Goal: Information Seeking & Learning: Learn about a topic

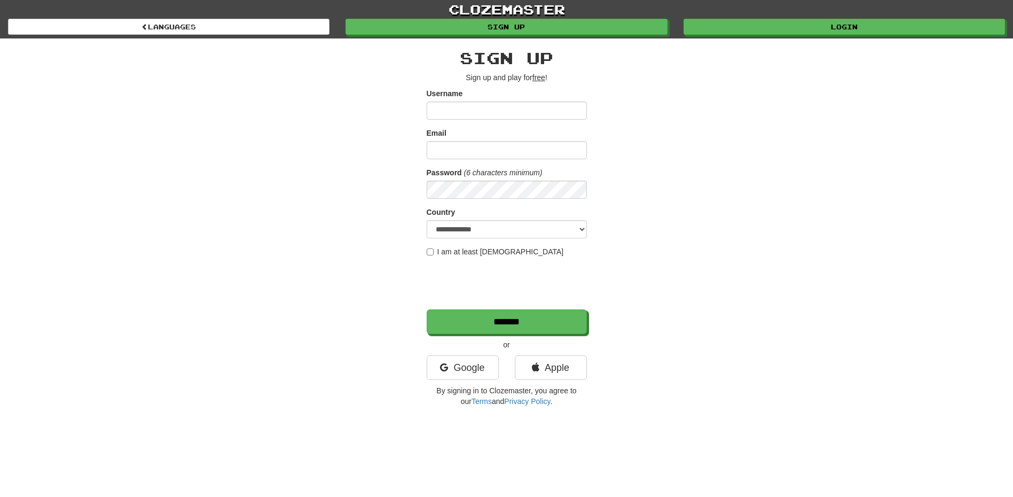
click at [453, 352] on div "**********" at bounding box center [507, 227] width 160 height 357
click at [452, 357] on link "Google" at bounding box center [463, 367] width 72 height 25
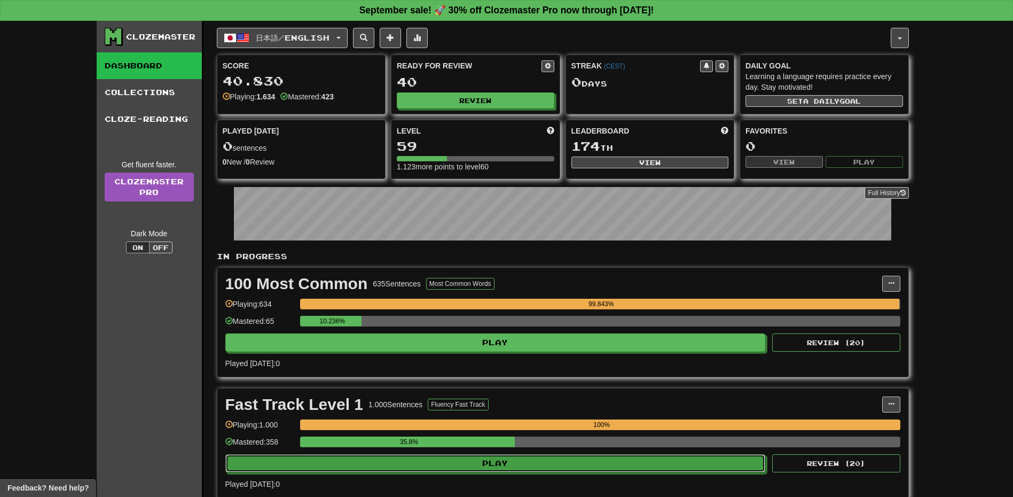
click at [444, 455] on button "Play" at bounding box center [495, 463] width 540 height 18
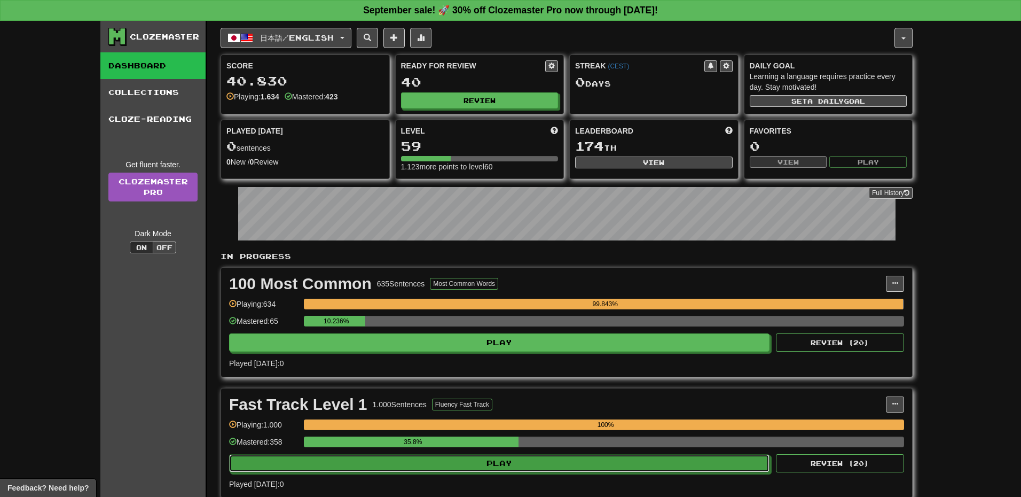
select select "**"
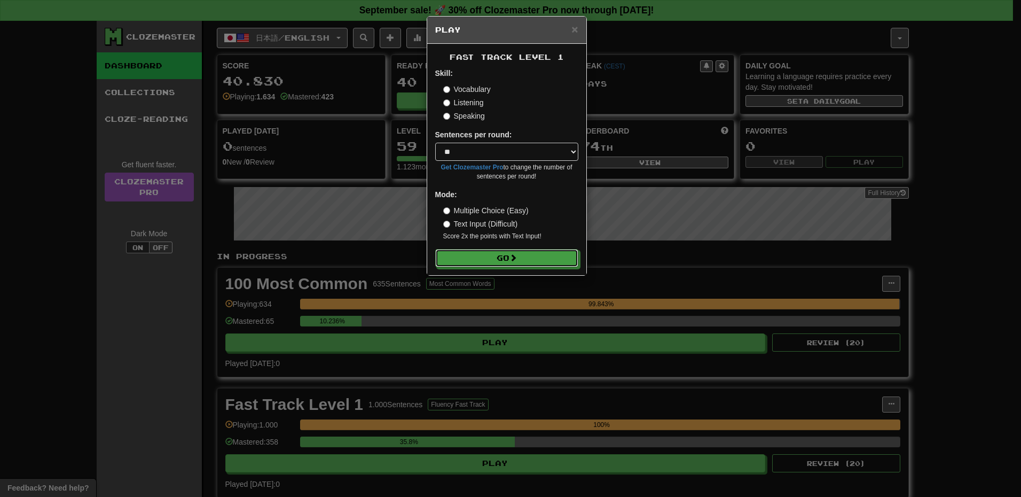
click at [467, 255] on button "Go" at bounding box center [506, 258] width 143 height 18
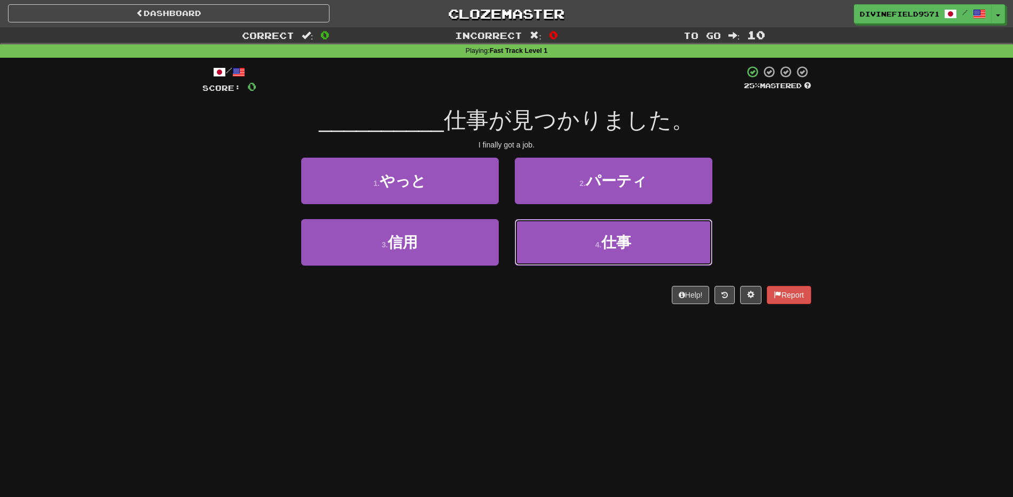
click at [620, 255] on button "4 . 仕事" at bounding box center [614, 242] width 198 height 46
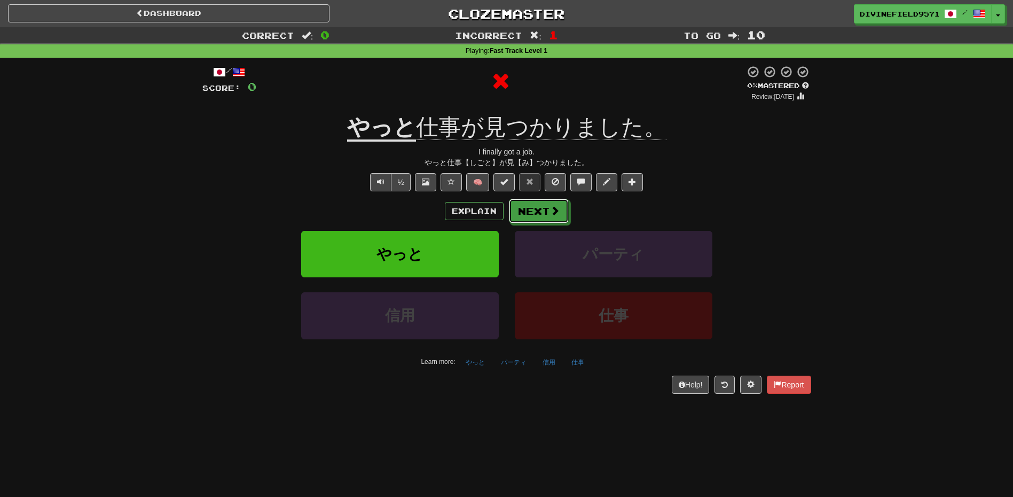
click at [547, 216] on button "Next" at bounding box center [539, 211] width 60 height 25
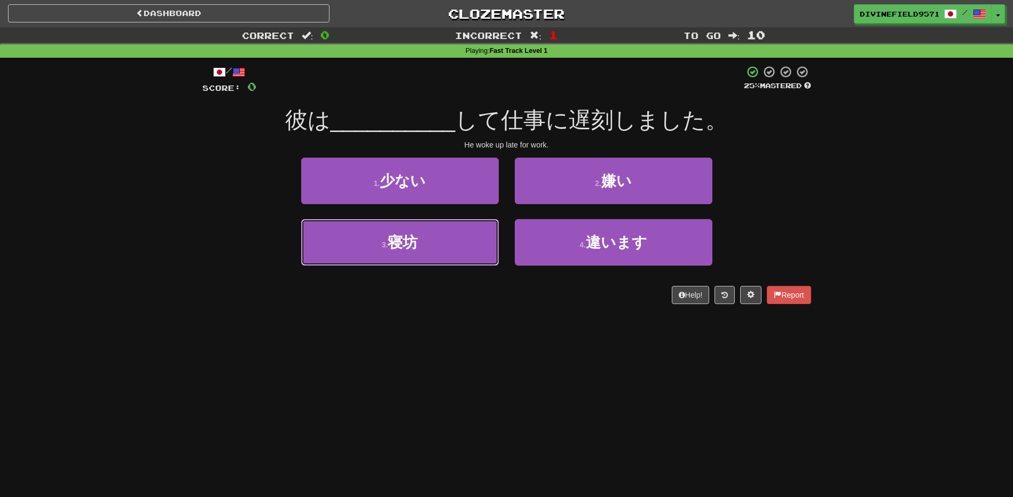
click at [445, 252] on button "3 . 寝坊" at bounding box center [400, 242] width 198 height 46
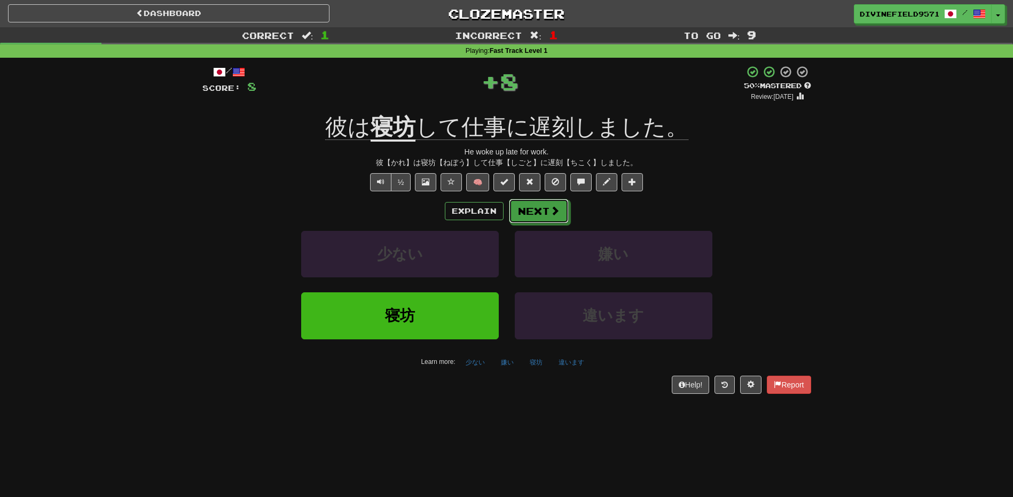
click at [531, 211] on button "Next" at bounding box center [539, 211] width 60 height 25
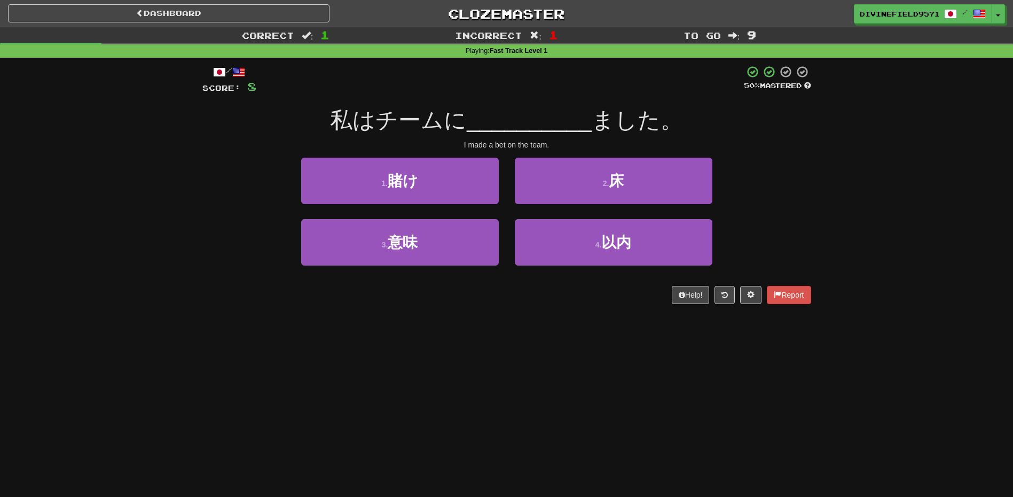
click at [598, 253] on button "4 . 以内" at bounding box center [614, 242] width 198 height 46
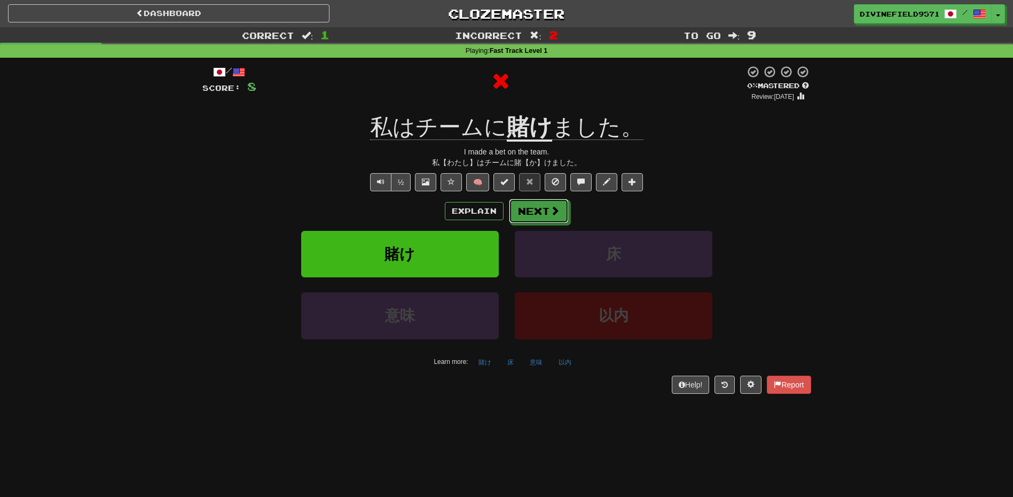
click at [518, 212] on button "Next" at bounding box center [539, 211] width 60 height 25
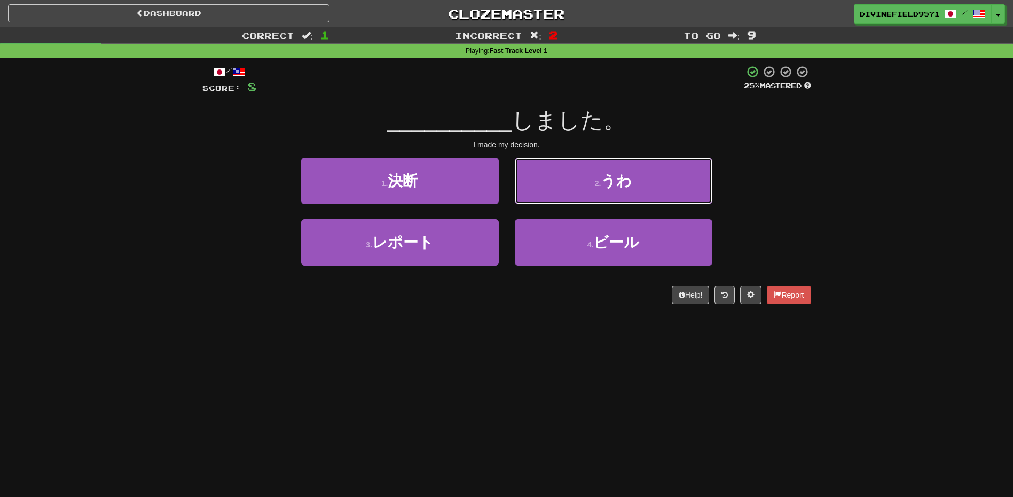
click at [565, 183] on button "2 . うわ" at bounding box center [614, 181] width 198 height 46
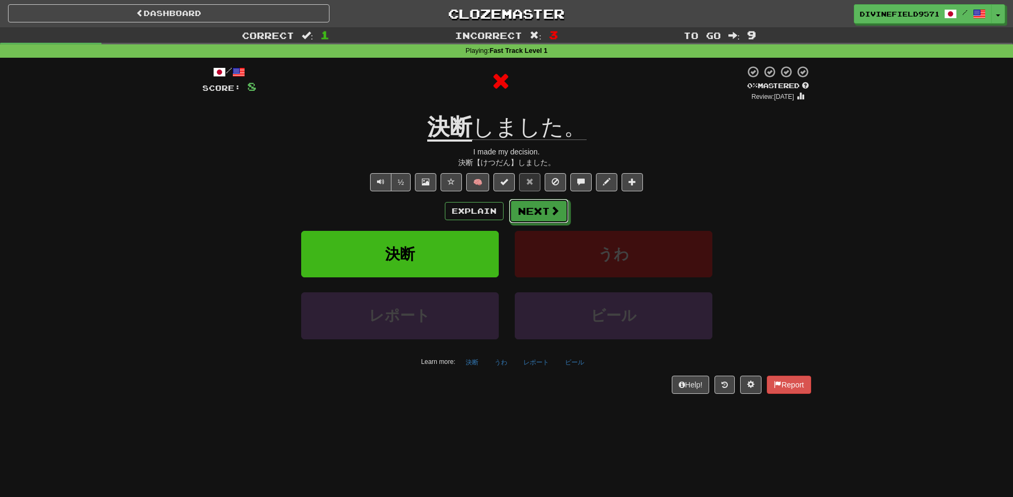
click at [544, 210] on button "Next" at bounding box center [539, 211] width 60 height 25
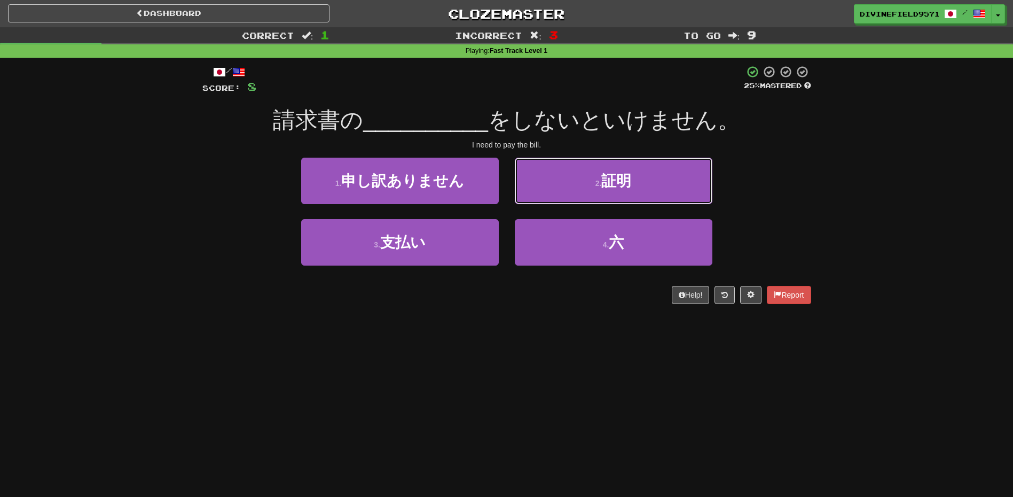
click at [593, 167] on button "2 . 証明" at bounding box center [614, 181] width 198 height 46
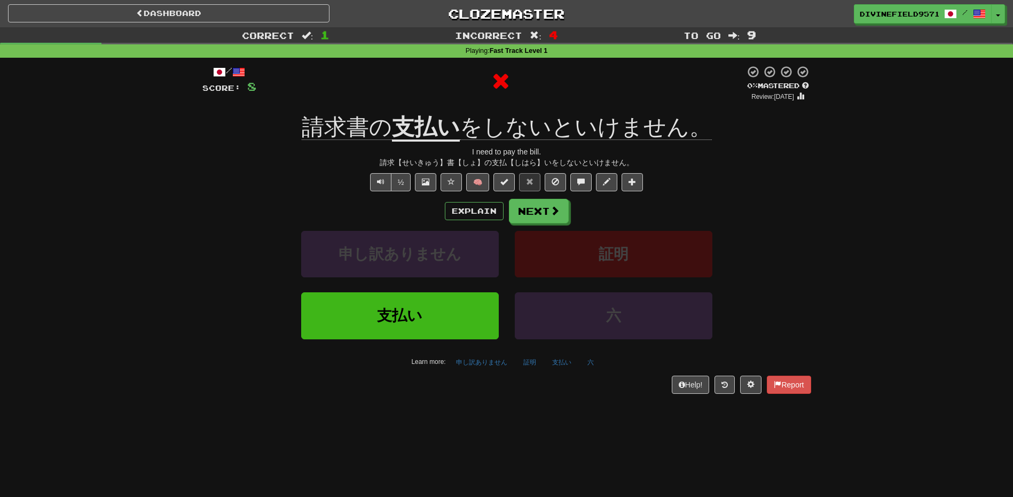
click at [535, 224] on div "Explain Next 申し訳ありません 証明 支払い 六 Learn more: 申し訳ありません 証明 支払い 六" at bounding box center [506, 284] width 609 height 171
click at [535, 218] on button "Next" at bounding box center [539, 211] width 60 height 25
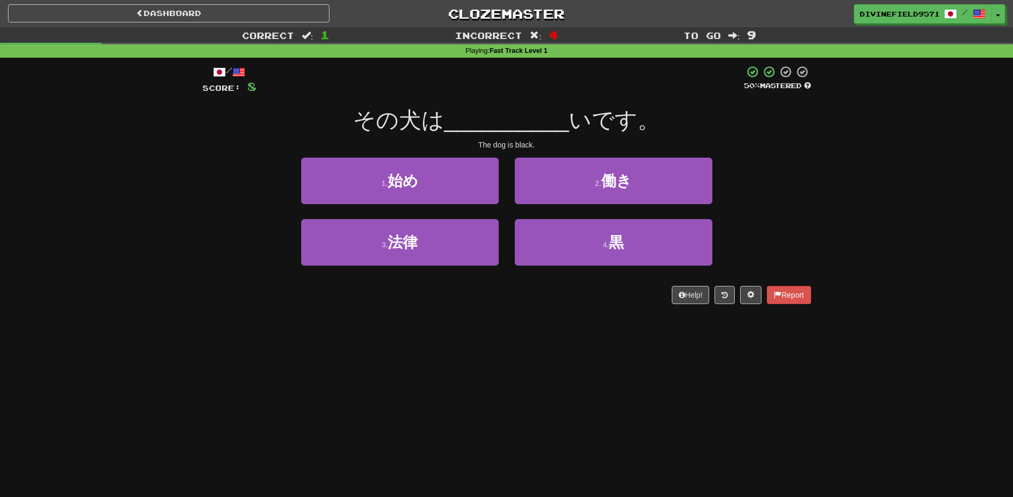
click at [563, 266] on div "4 . 黒" at bounding box center [614, 249] width 214 height 61
click at [559, 257] on button "4 . 黒" at bounding box center [614, 242] width 198 height 46
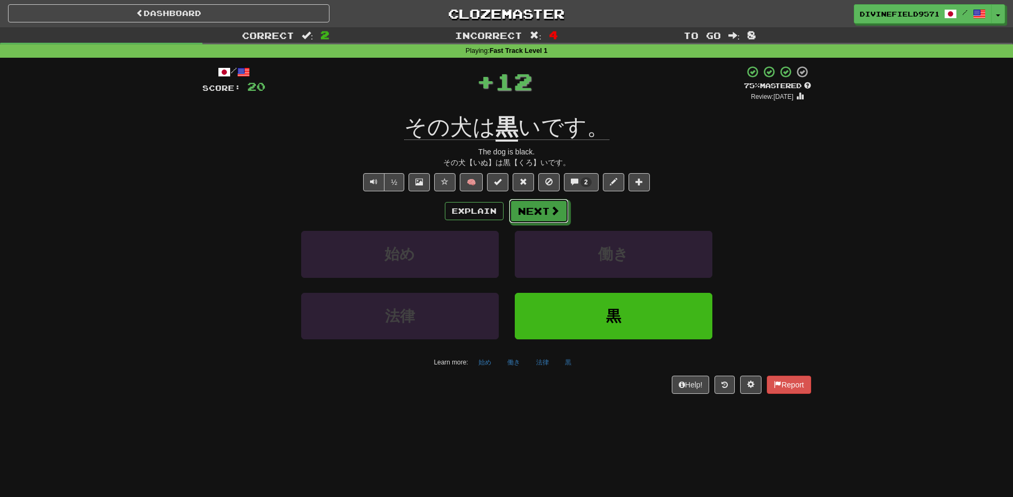
click at [526, 217] on button "Next" at bounding box center [539, 211] width 60 height 25
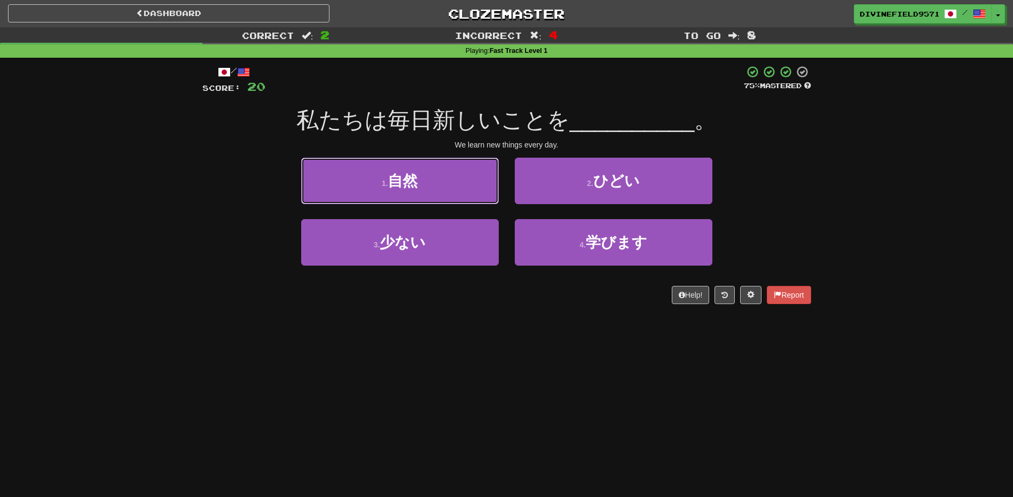
click at [457, 184] on button "1 . 自然" at bounding box center [400, 181] width 198 height 46
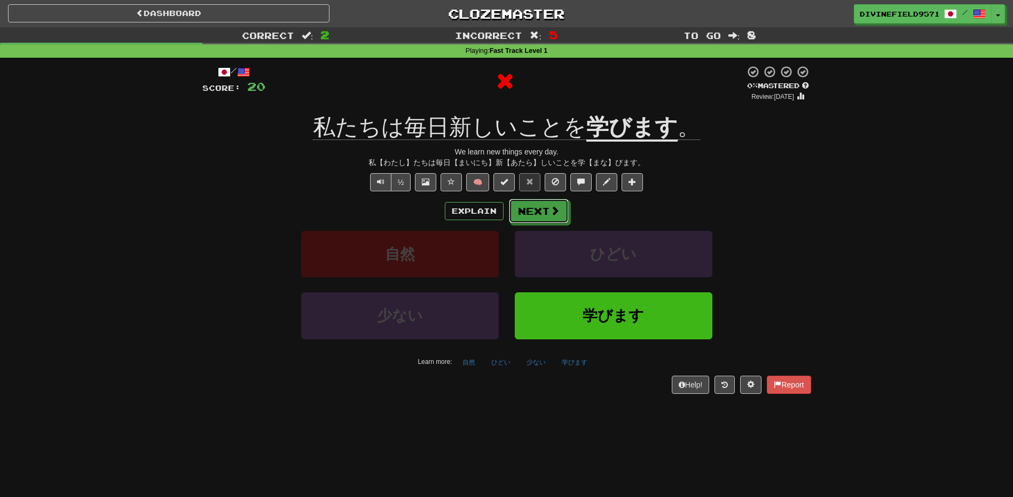
click at [536, 209] on button "Next" at bounding box center [539, 211] width 60 height 25
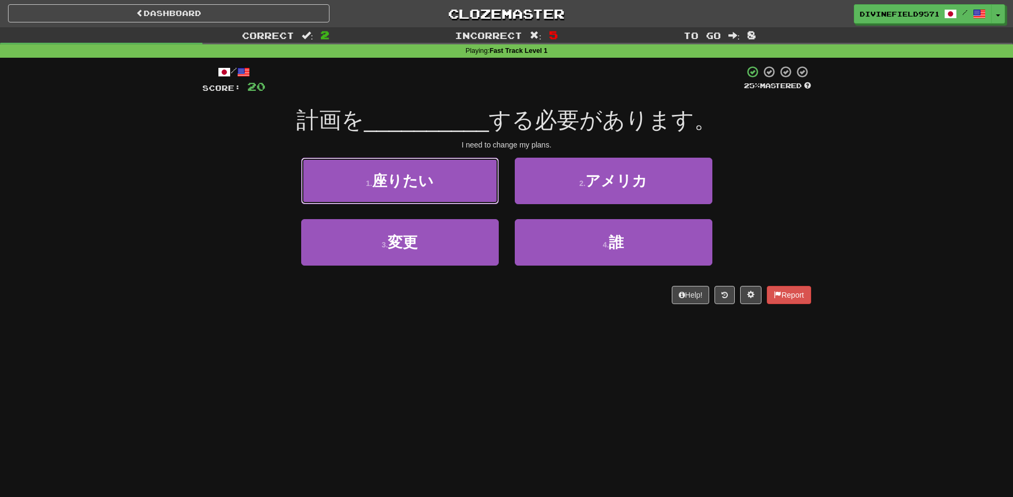
click at [476, 193] on button "1 . 座りたい" at bounding box center [400, 181] width 198 height 46
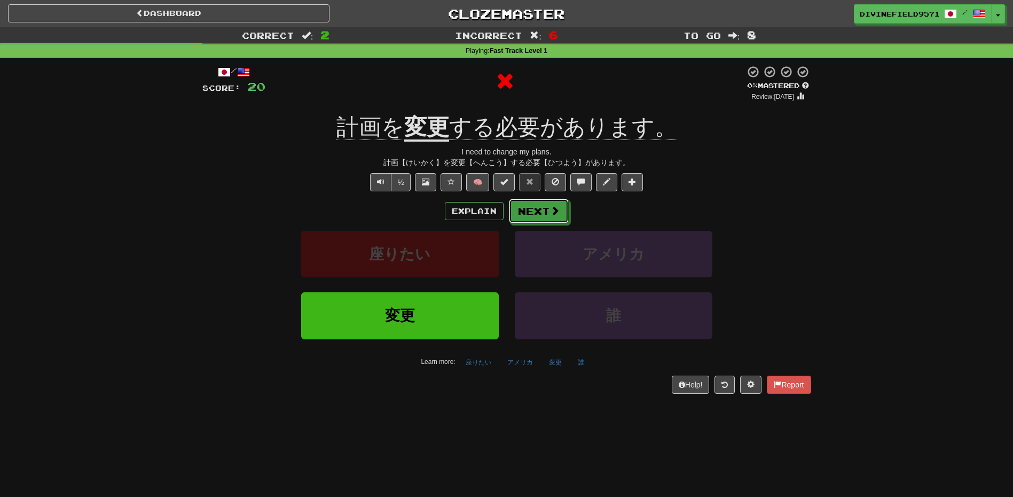
click at [530, 217] on button "Next" at bounding box center [539, 211] width 60 height 25
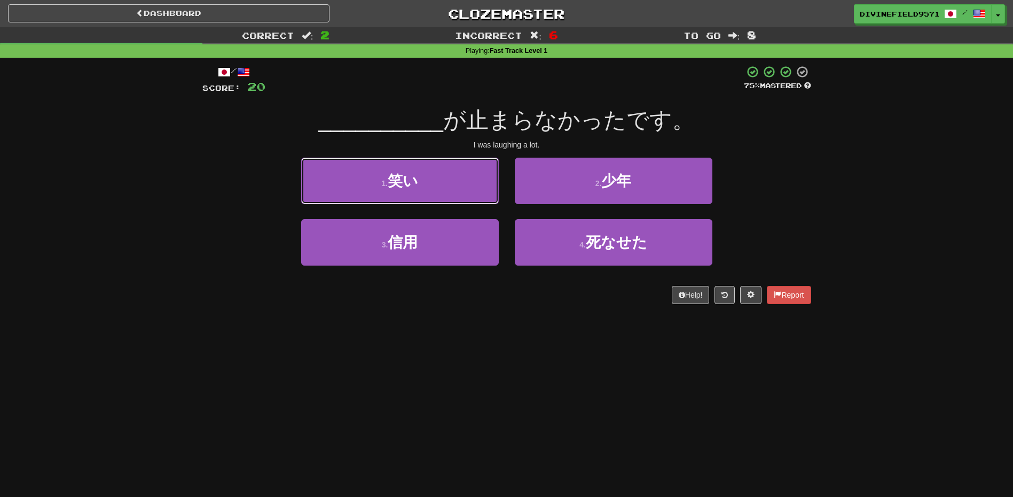
click at [433, 195] on button "1 . 笑い" at bounding box center [400, 181] width 198 height 46
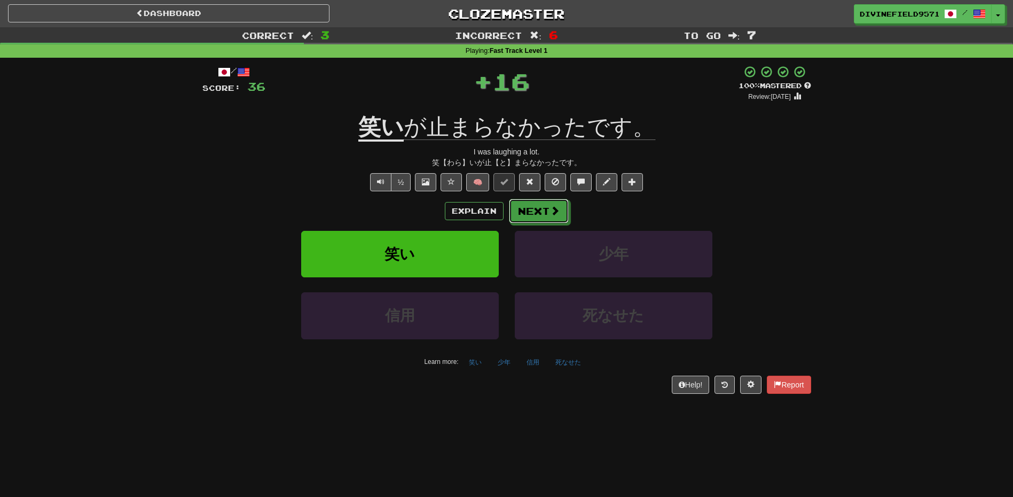
click at [509, 222] on button "Next" at bounding box center [539, 211] width 60 height 25
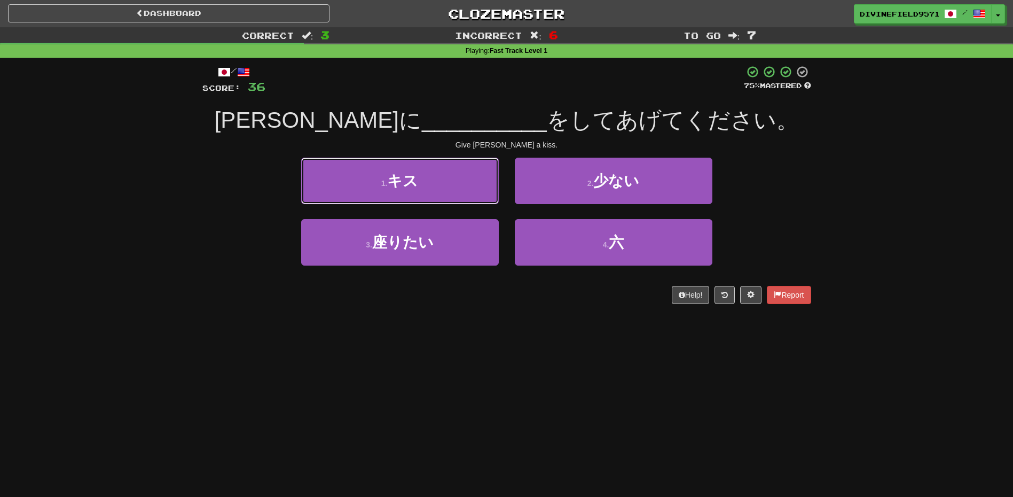
click at [447, 191] on button "1 . キス" at bounding box center [400, 181] width 198 height 46
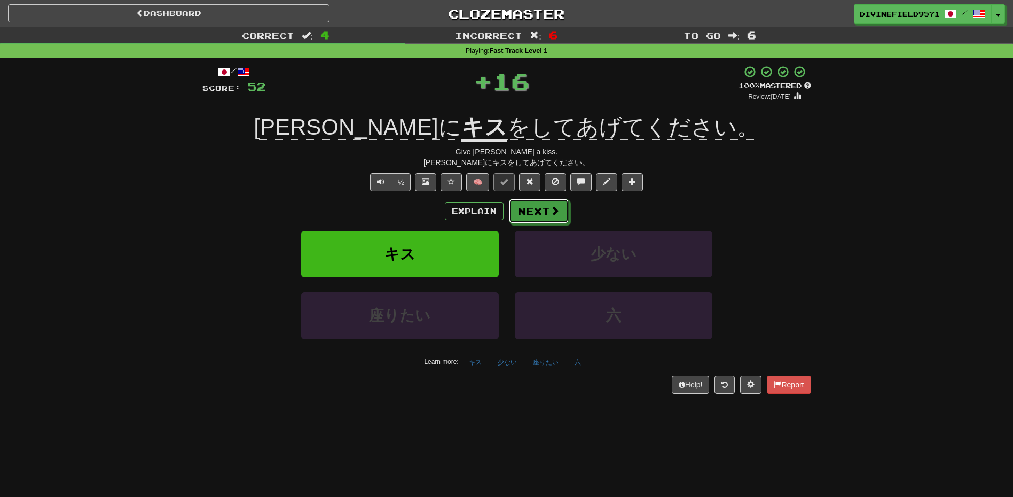
click at [535, 209] on button "Next" at bounding box center [539, 211] width 60 height 25
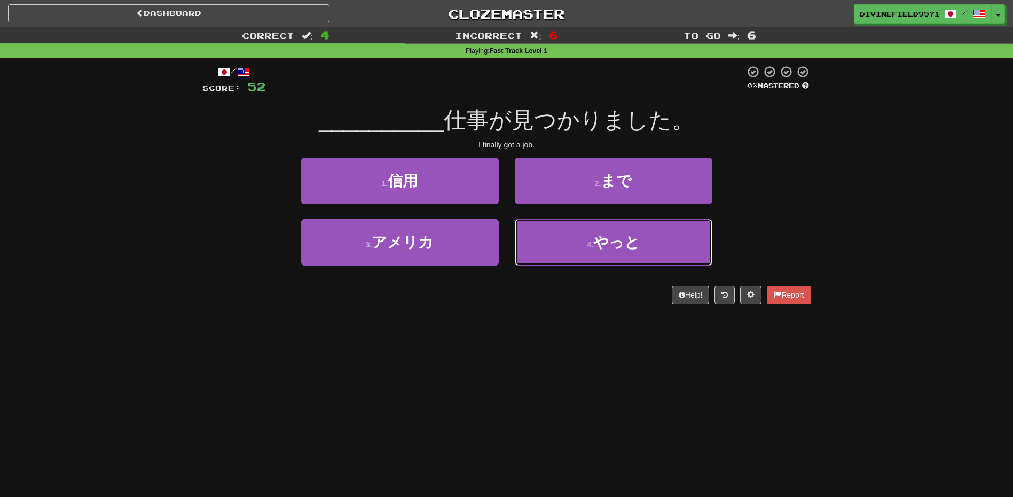
click at [534, 247] on button "4 . やっと" at bounding box center [614, 242] width 198 height 46
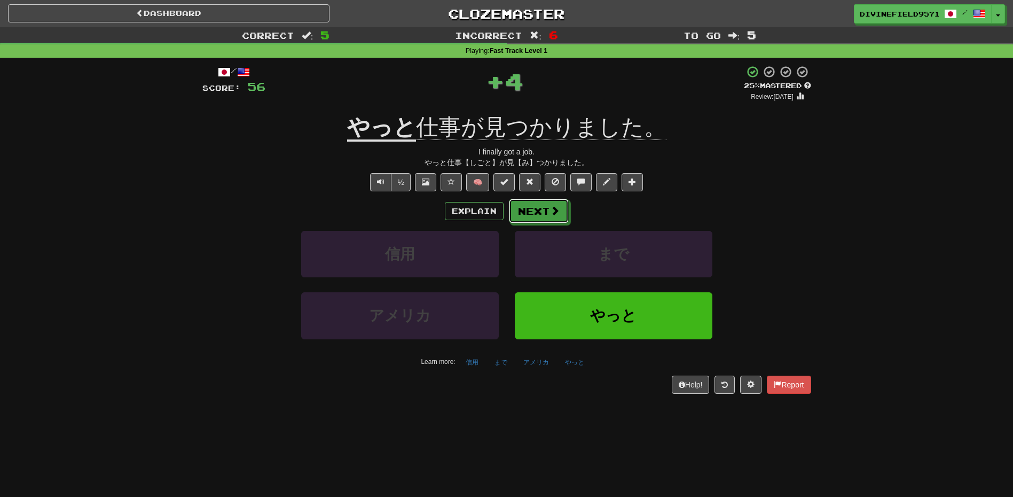
click at [531, 221] on button "Next" at bounding box center [539, 211] width 60 height 25
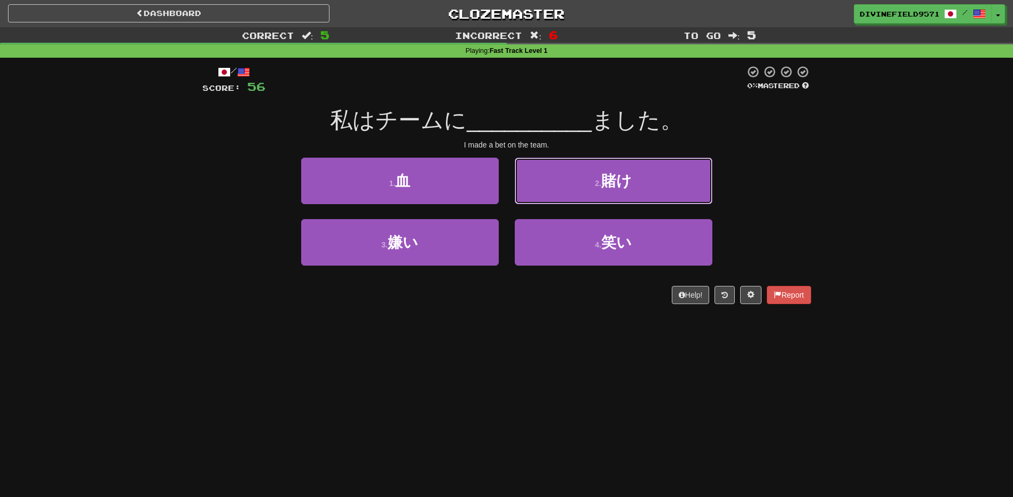
click at [566, 186] on button "2 . 賭け" at bounding box center [614, 181] width 198 height 46
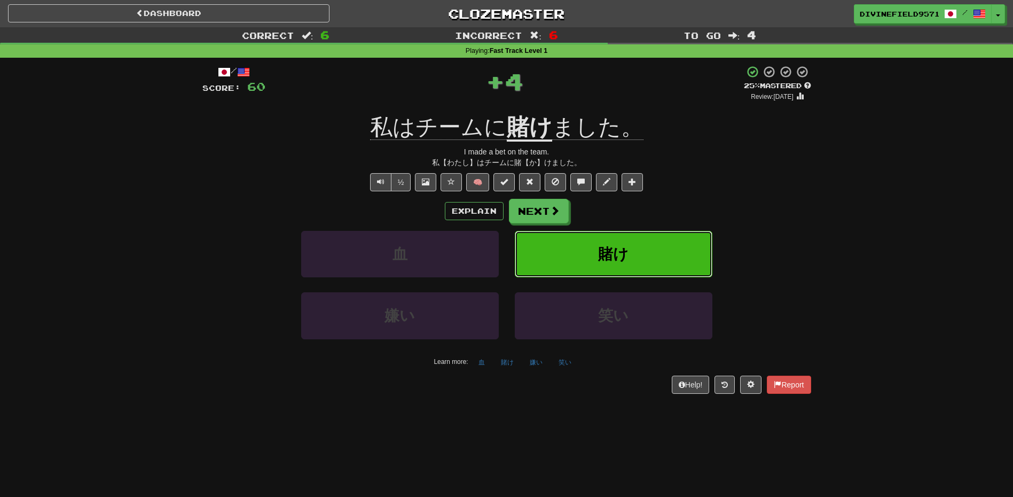
click at [555, 231] on button "賭け" at bounding box center [614, 254] width 198 height 46
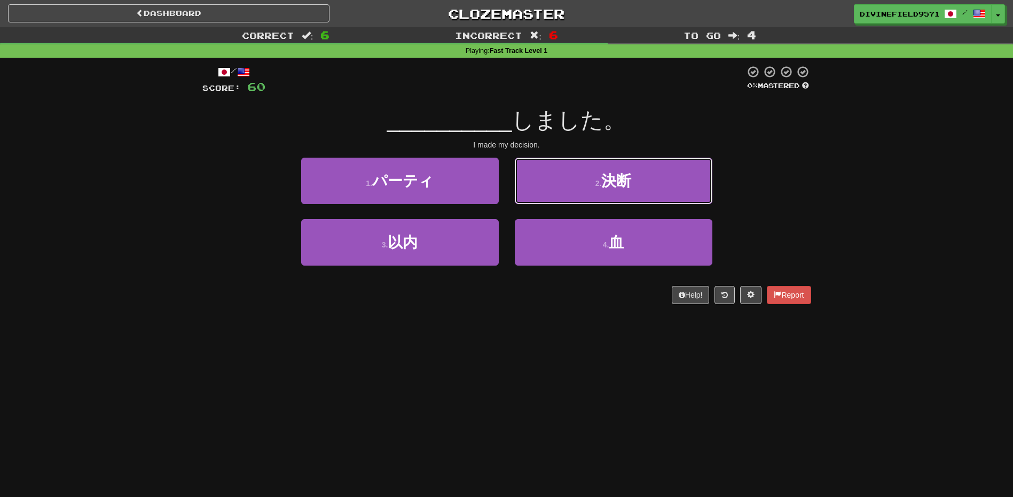
click at [556, 192] on button "2 . 決断" at bounding box center [614, 181] width 198 height 46
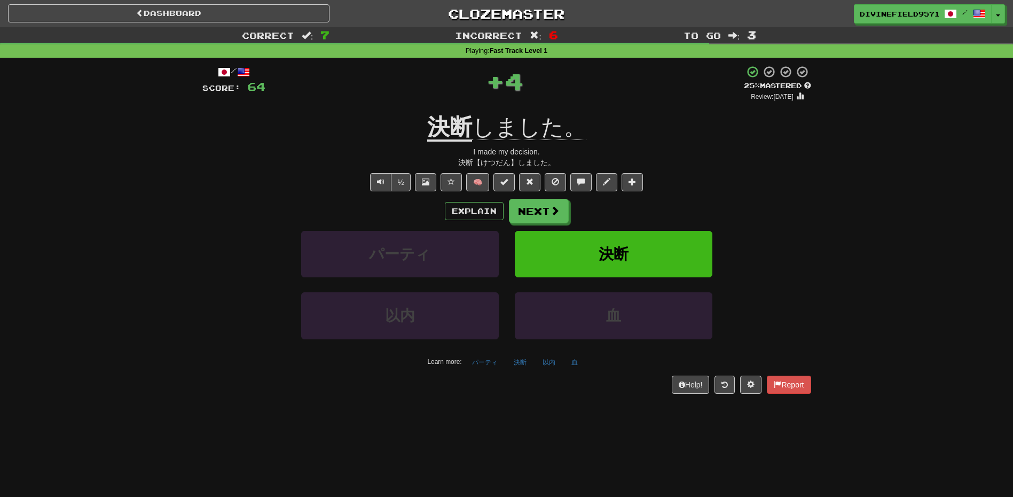
click at [569, 177] on div "½ 🧠" at bounding box center [506, 182] width 609 height 18
click at [531, 227] on div "Explain Next パーティ 決断 以内 血 Learn more: パーティ 決断 以内 血" at bounding box center [506, 284] width 609 height 171
click at [533, 216] on button "Next" at bounding box center [539, 211] width 60 height 25
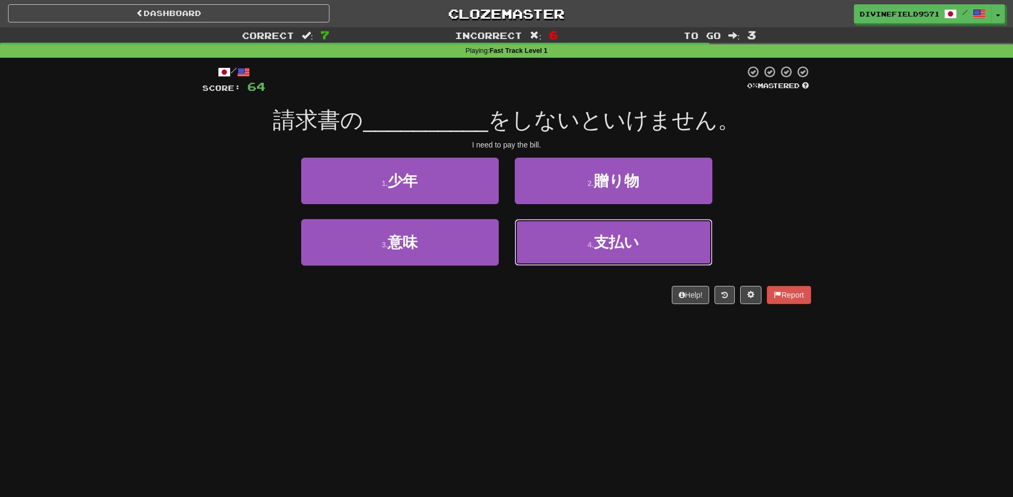
click at [540, 229] on button "4 . 支払い" at bounding box center [614, 242] width 198 height 46
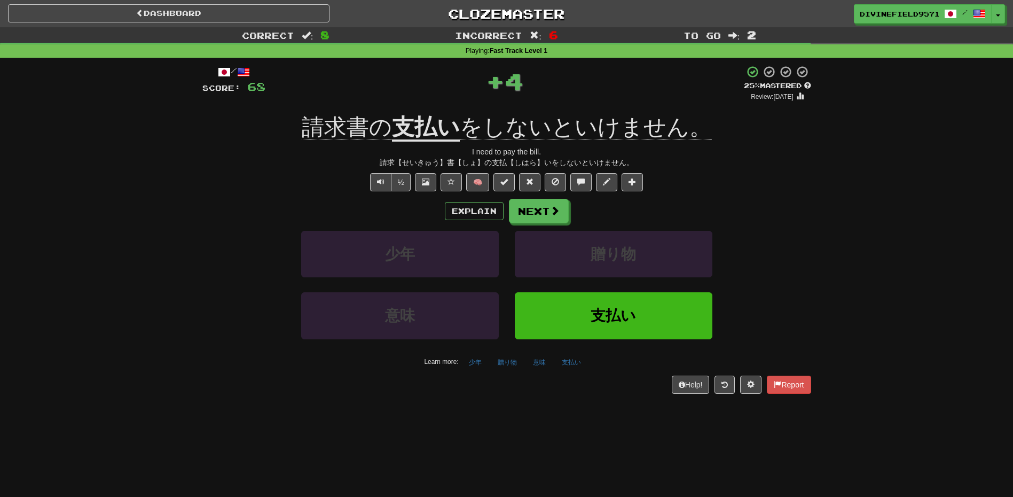
click at [785, 241] on div "少年 贈り物" at bounding box center [506, 261] width 641 height 61
click at [556, 225] on div "Explain Next 少年 贈り物 意味 支払い Learn more: 少年 贈り物 意味 支払い" at bounding box center [506, 284] width 609 height 171
click at [542, 215] on button "Next" at bounding box center [539, 211] width 60 height 25
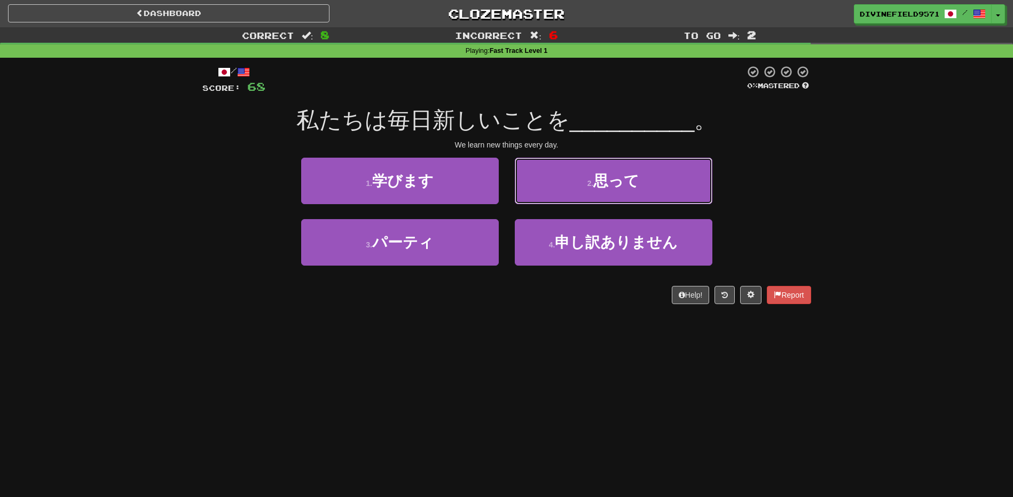
click at [603, 181] on span "思って" at bounding box center [616, 180] width 46 height 17
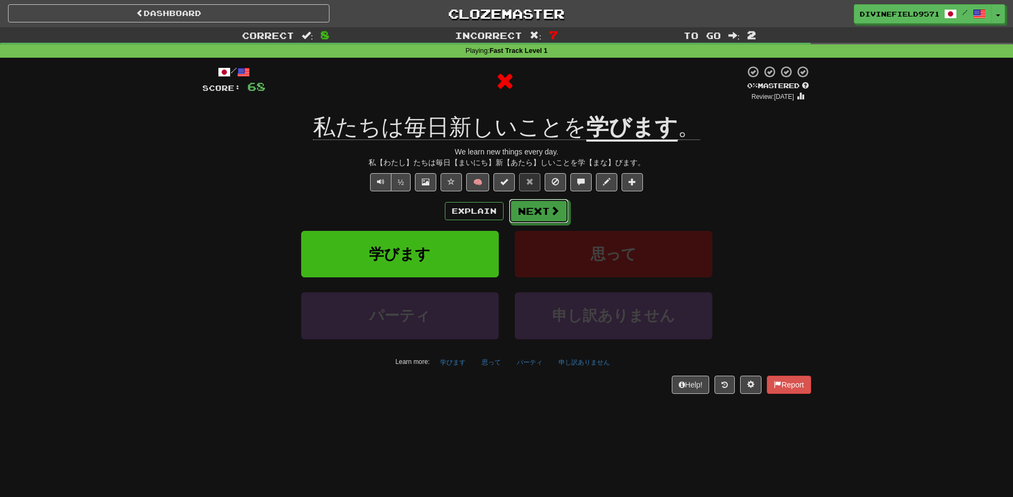
click at [534, 211] on button "Next" at bounding box center [539, 211] width 60 height 25
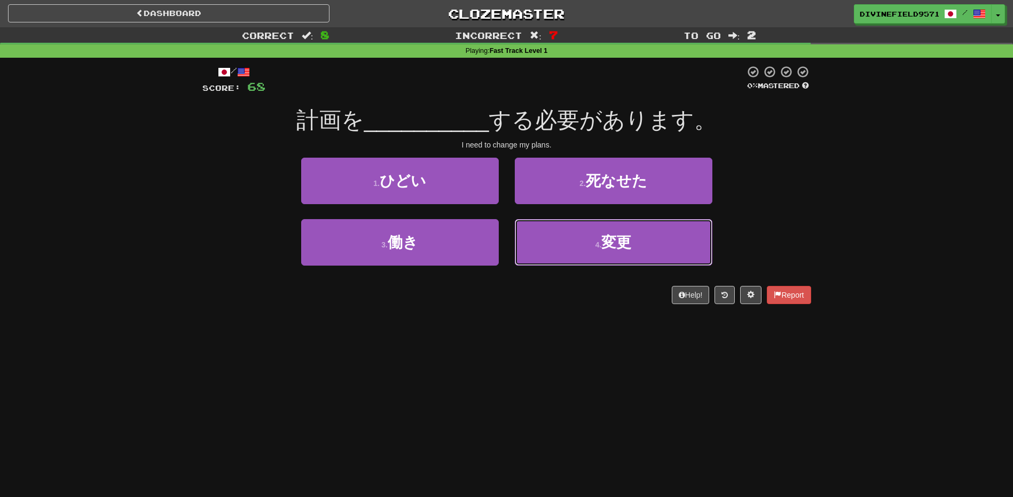
click at [555, 252] on button "4 . 変更" at bounding box center [614, 242] width 198 height 46
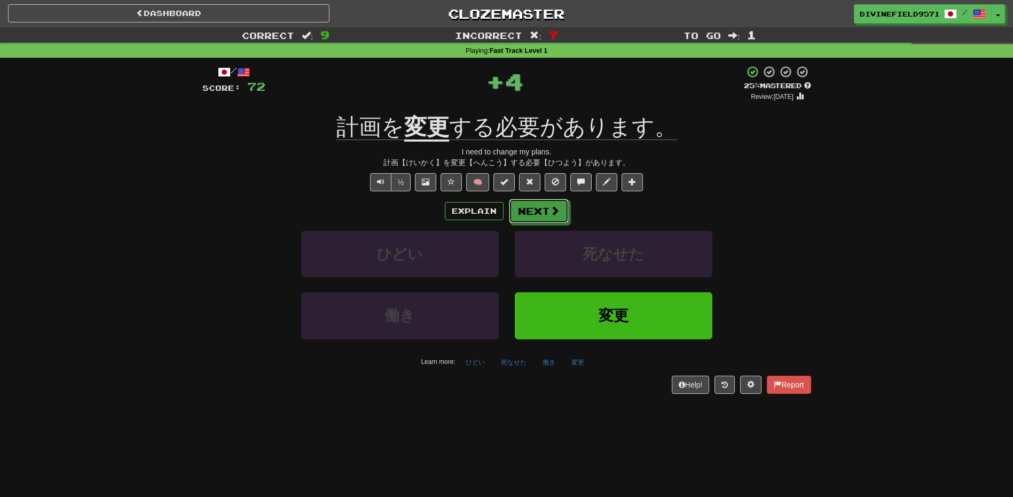
click at [518, 207] on button "Next" at bounding box center [539, 211] width 60 height 25
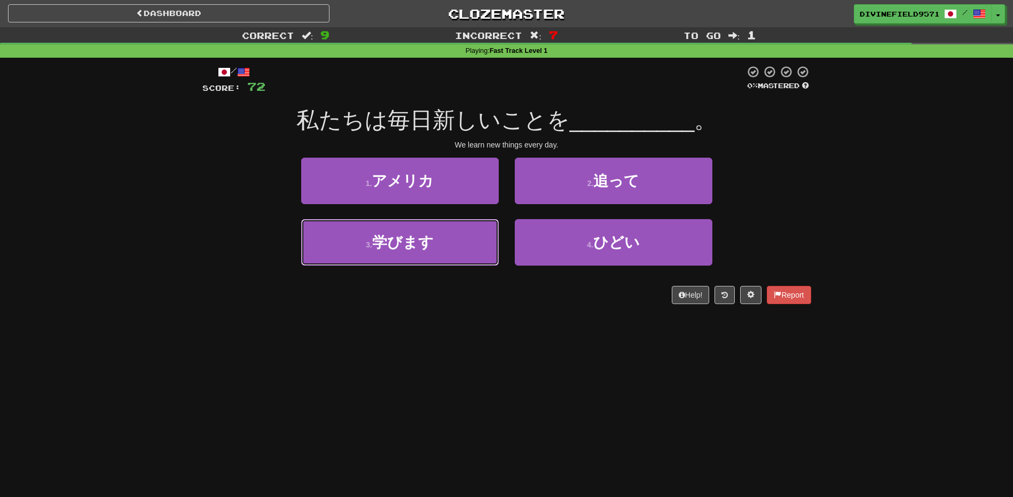
click at [454, 237] on button "3 . 学びます" at bounding box center [400, 242] width 198 height 46
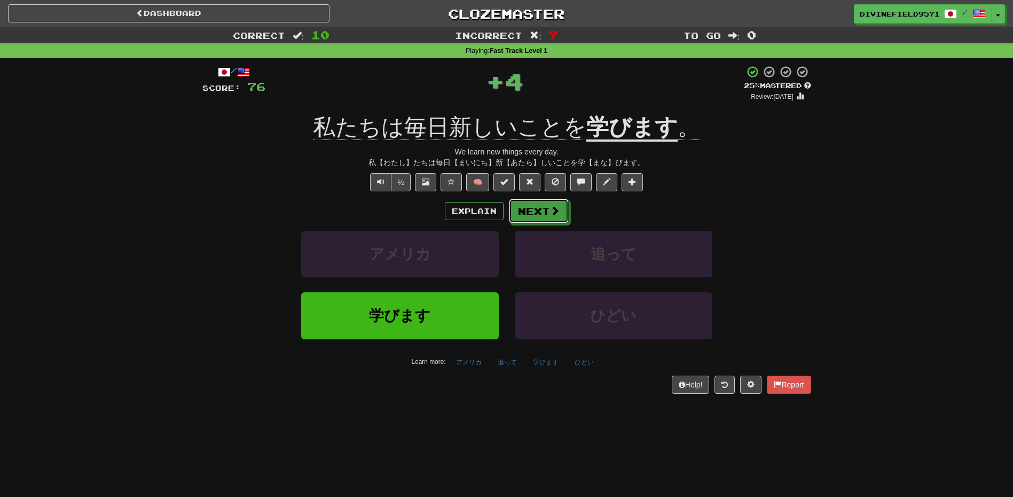
click at [509, 204] on button "Next" at bounding box center [539, 211] width 60 height 25
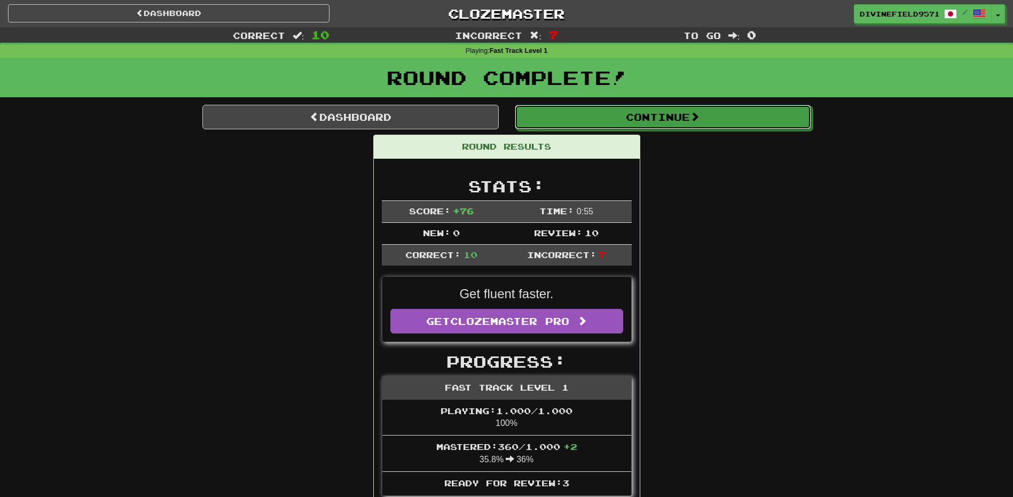
click at [593, 127] on button "Continue" at bounding box center [663, 117] width 296 height 25
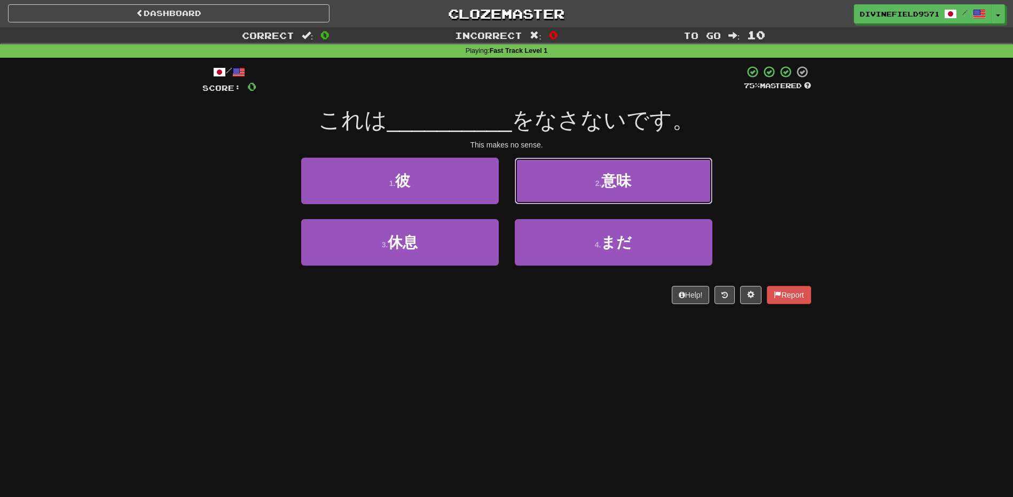
click at [566, 175] on button "2 . 意味" at bounding box center [614, 181] width 198 height 46
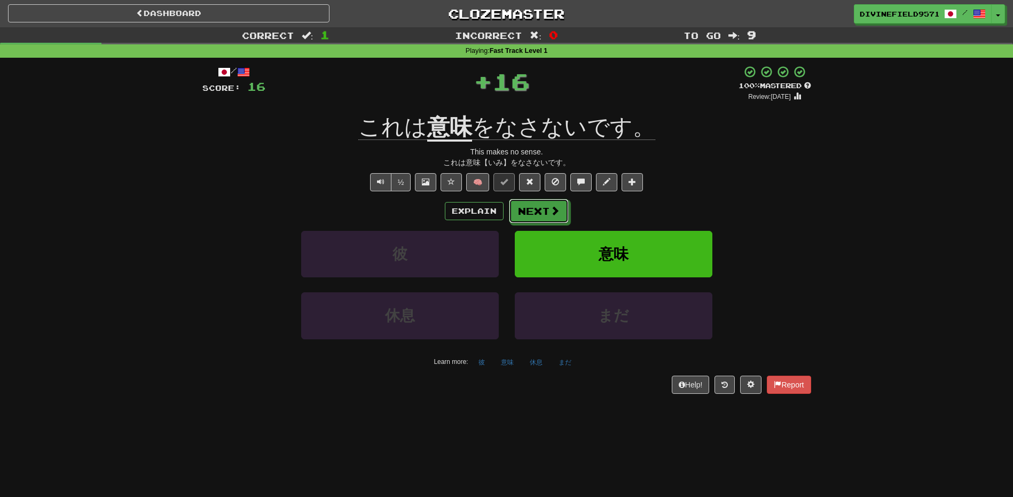
click at [551, 201] on button "Next" at bounding box center [539, 211] width 60 height 25
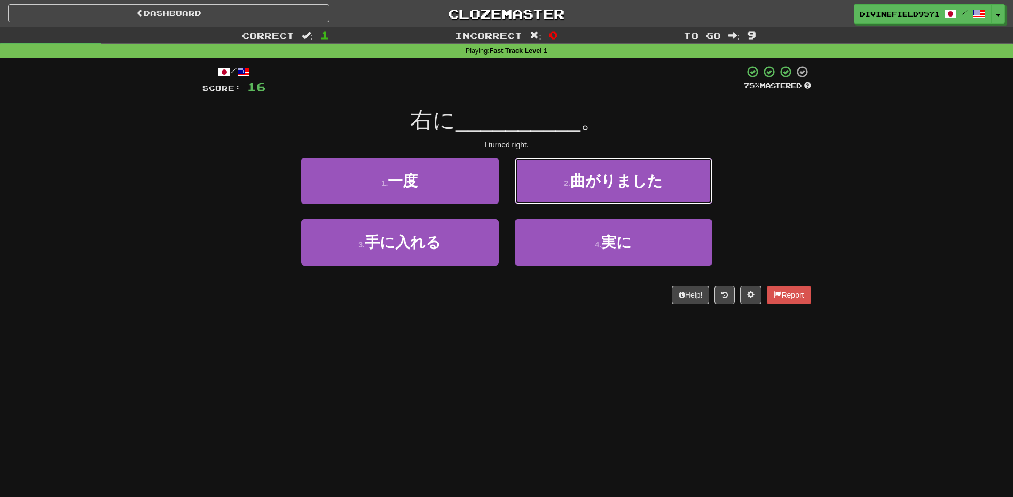
click at [551, 200] on button "2 . 曲がりました" at bounding box center [614, 181] width 198 height 46
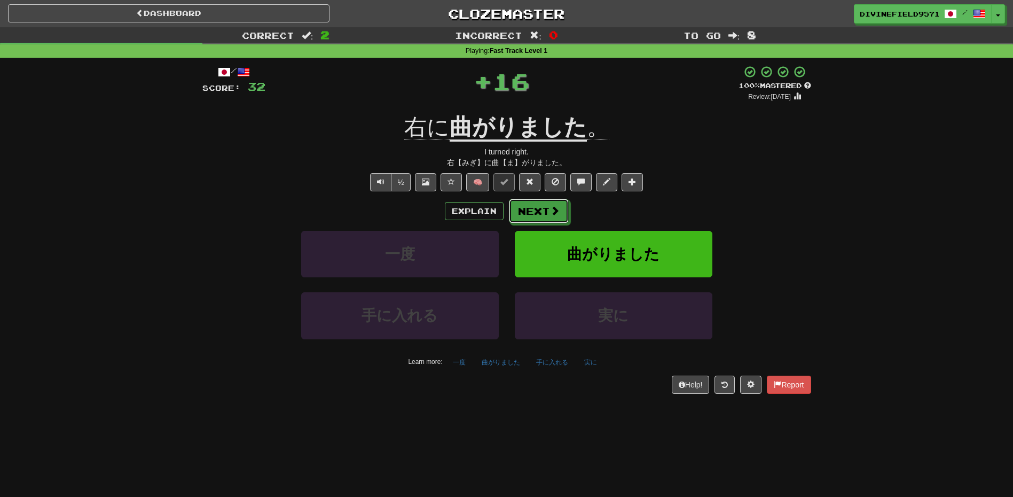
click at [535, 213] on button "Next" at bounding box center [539, 211] width 60 height 25
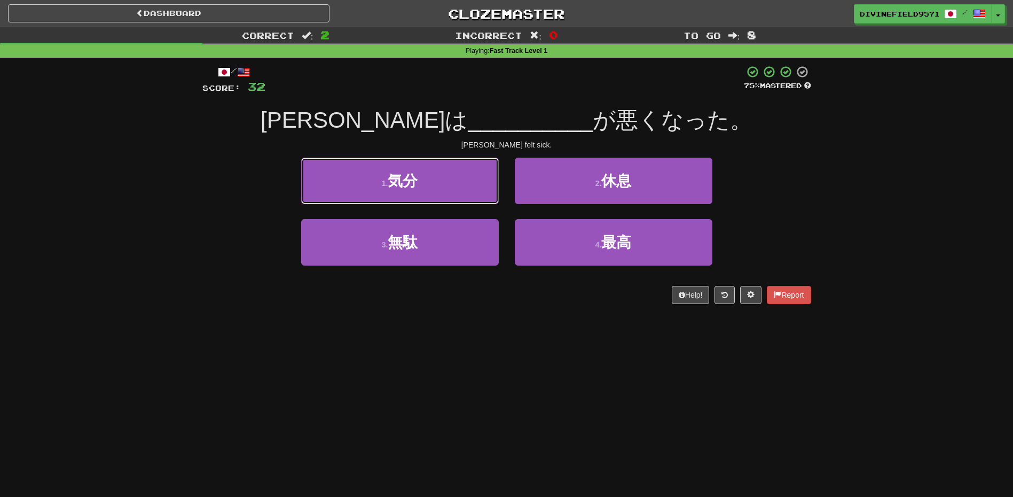
click at [471, 200] on button "1 . 気分" at bounding box center [400, 181] width 198 height 46
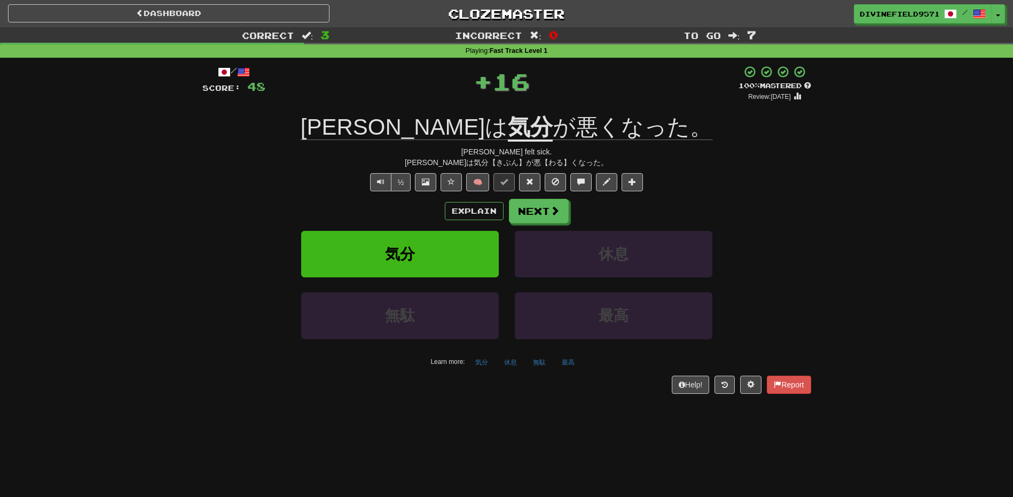
click at [541, 224] on div "Explain Next 気分 休息 無駄 最高 Learn more: 気分 休息 無駄 最高" at bounding box center [506, 284] width 609 height 171
click at [535, 218] on button "Next" at bounding box center [539, 211] width 60 height 25
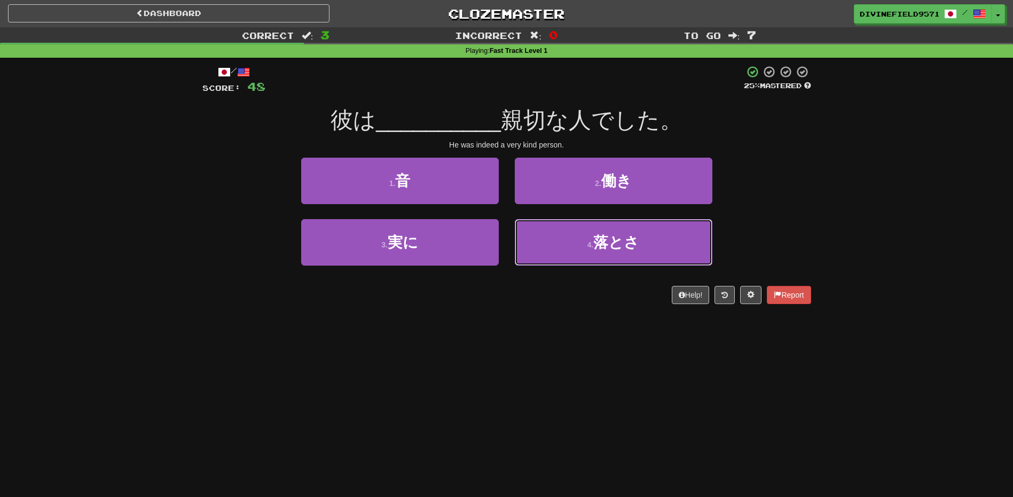
click at [621, 237] on span "落とさ" at bounding box center [616, 242] width 46 height 17
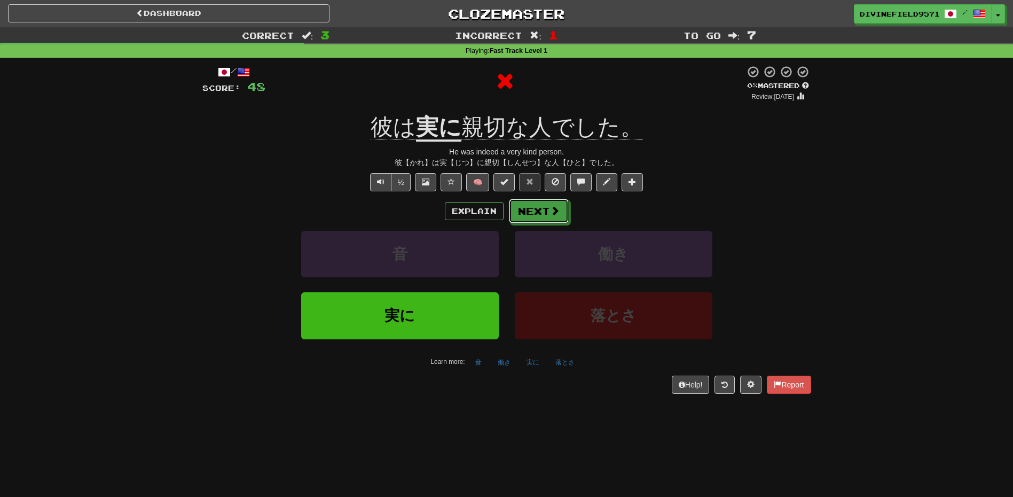
click at [531, 218] on button "Next" at bounding box center [539, 211] width 60 height 25
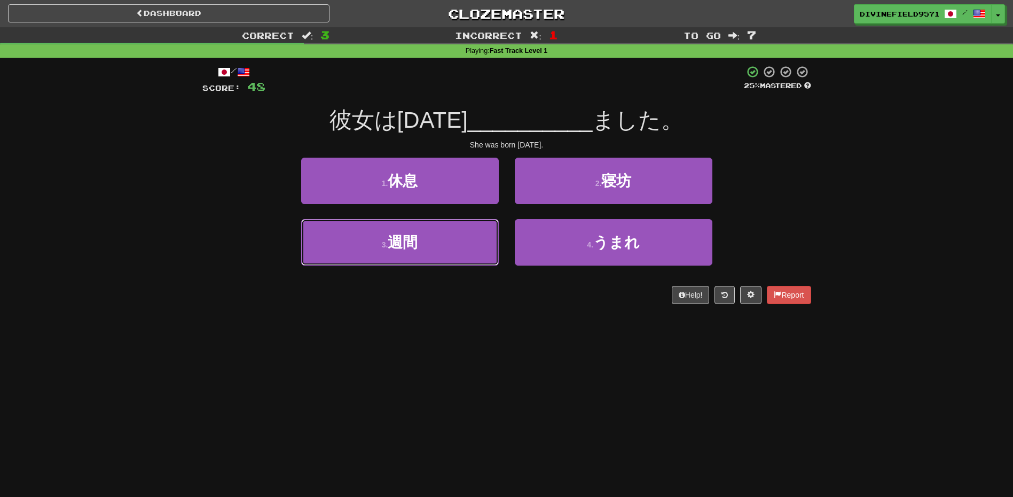
drag, startPoint x: 415, startPoint y: 245, endPoint x: 426, endPoint y: 330, distance: 86.0
click at [427, 330] on div "Dashboard Clozemaster DivineField9571 / Toggle Dropdown Dashboard Leaderboard A…" at bounding box center [506, 248] width 1013 height 497
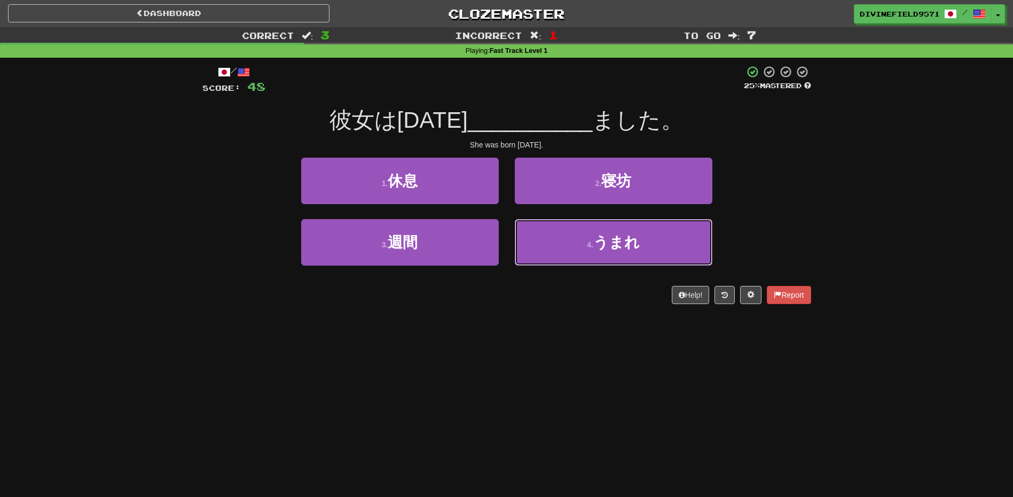
click at [602, 253] on button "4 . うまれ" at bounding box center [614, 242] width 198 height 46
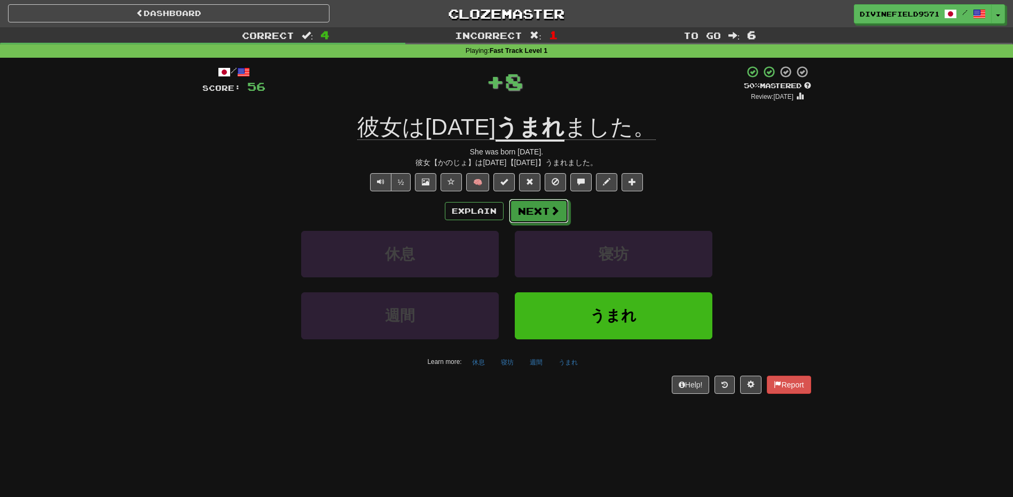
click at [530, 220] on button "Next" at bounding box center [539, 211] width 60 height 25
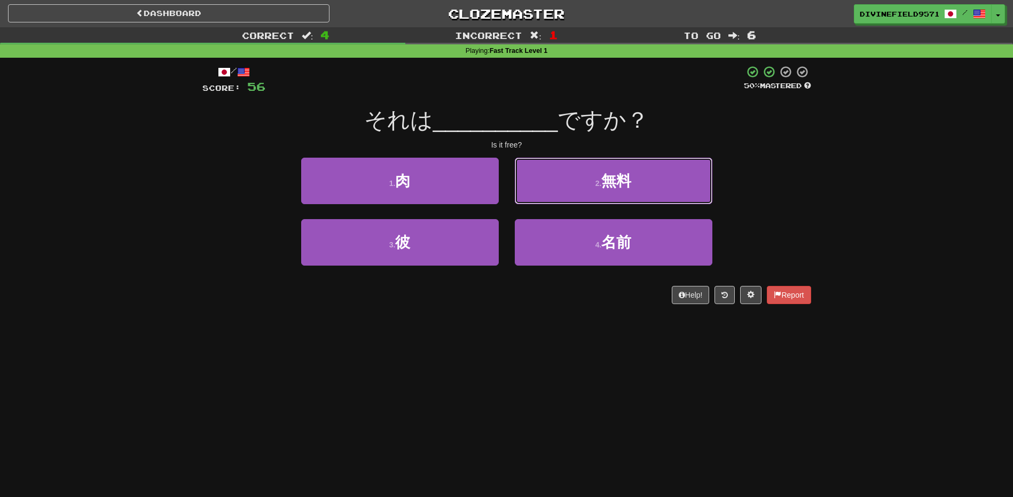
click at [560, 184] on button "2 . 無料" at bounding box center [614, 181] width 198 height 46
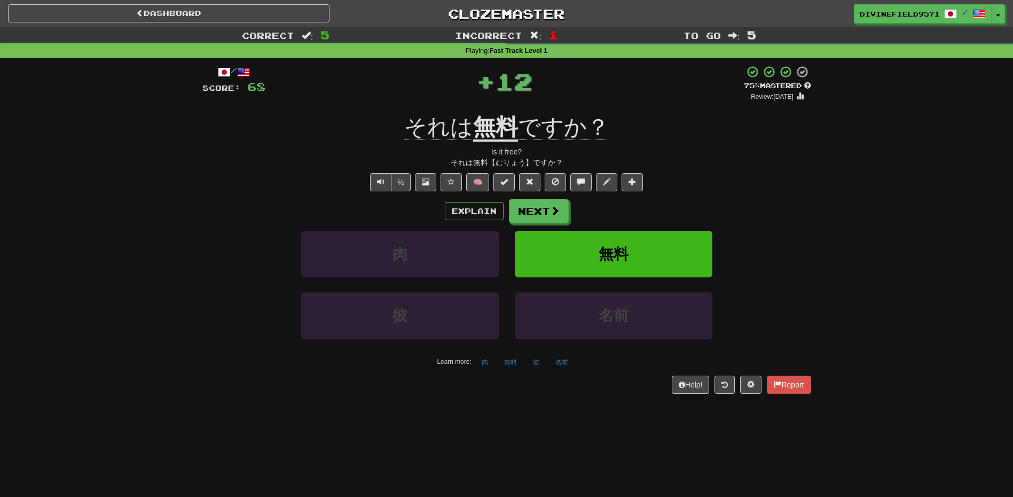
click at [541, 224] on div "Explain Next 肉 無料 彼 名前 Learn more: 肉 無料 彼 名前" at bounding box center [506, 284] width 609 height 171
click at [536, 212] on button "Next" at bounding box center [539, 211] width 60 height 25
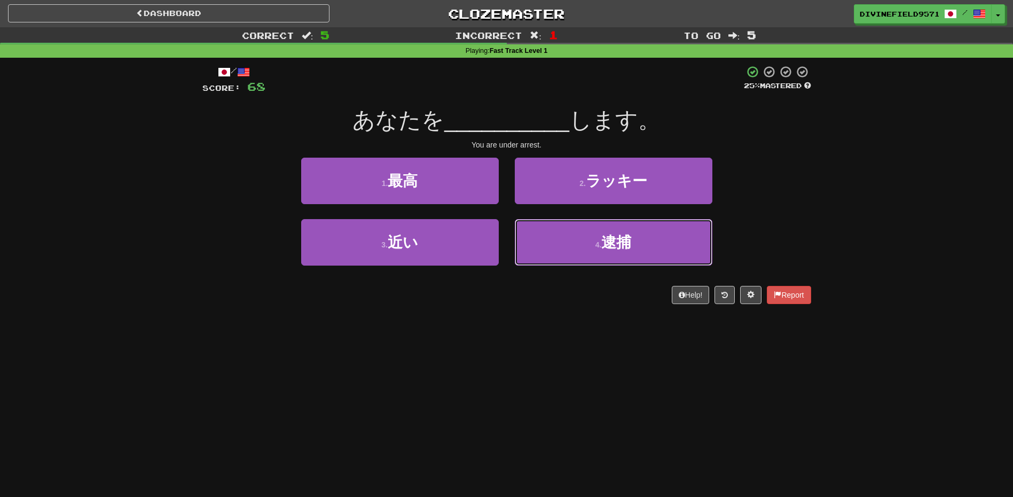
click at [557, 250] on button "4 . 逮捕" at bounding box center [614, 242] width 198 height 46
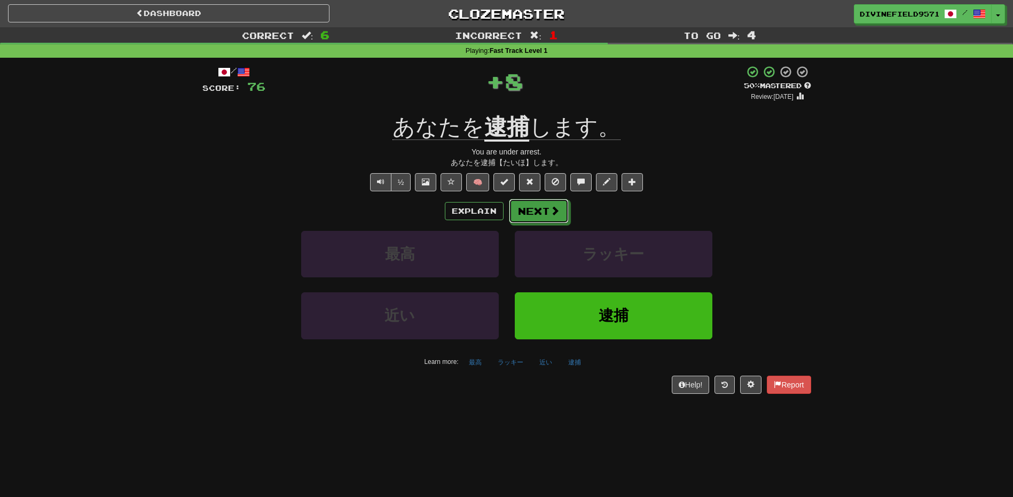
click at [538, 223] on button "Next" at bounding box center [539, 211] width 60 height 25
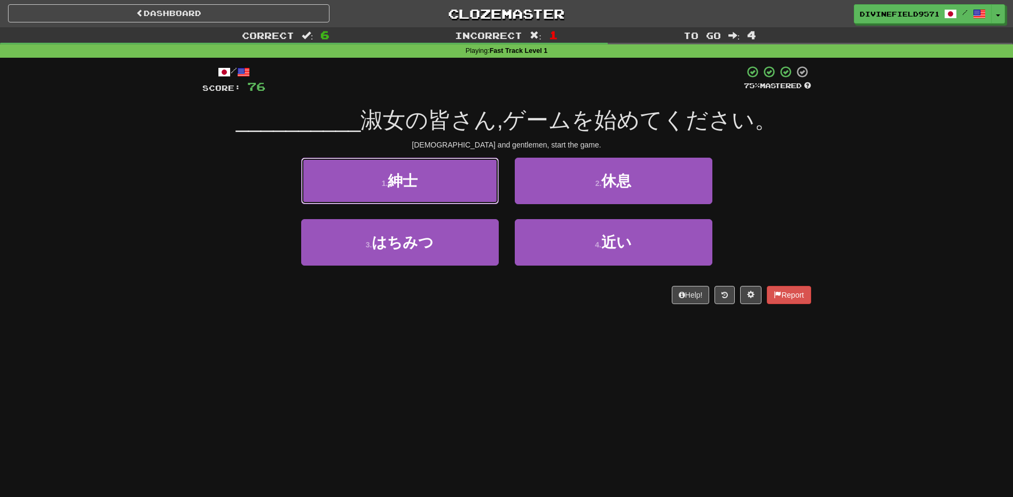
click at [426, 199] on button "1 . 紳士" at bounding box center [400, 181] width 198 height 46
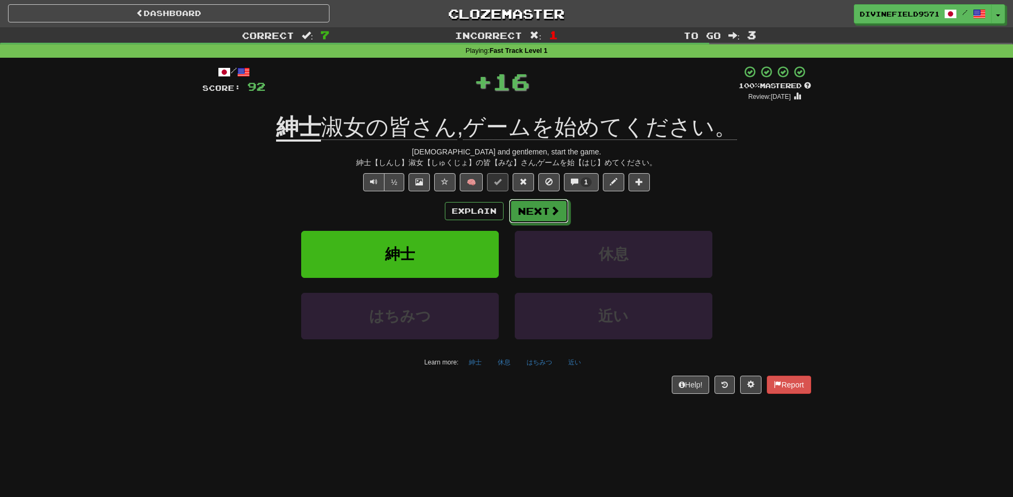
click at [531, 208] on button "Next" at bounding box center [539, 211] width 60 height 25
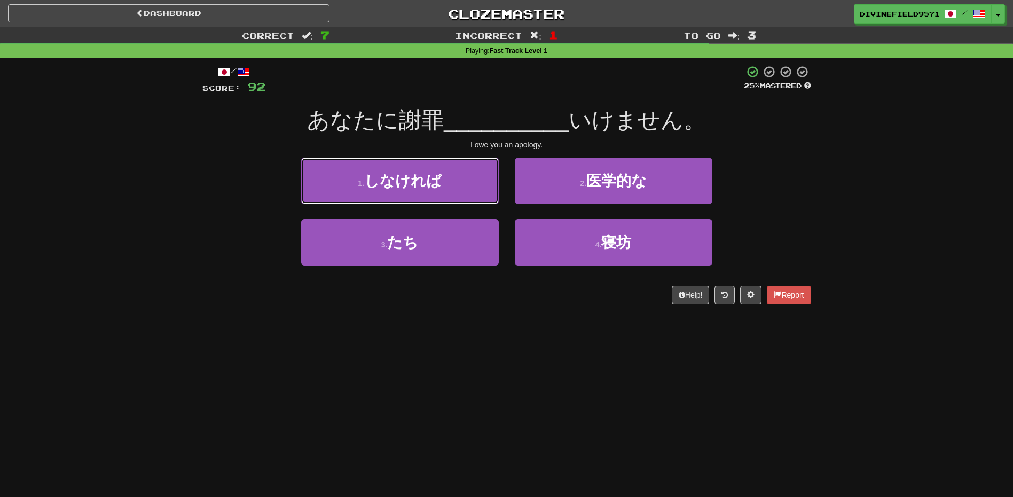
click at [409, 190] on button "1 . しなければ" at bounding box center [400, 181] width 198 height 46
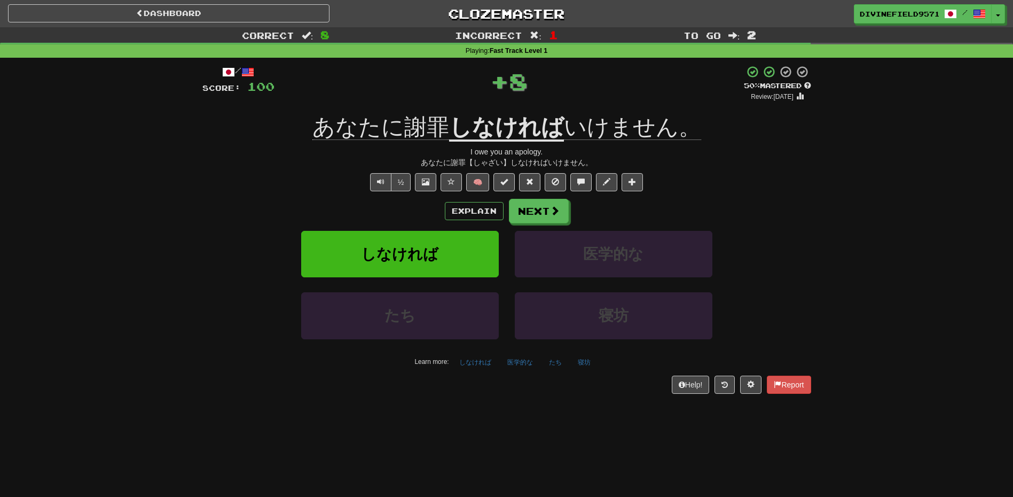
click at [535, 198] on div "/ Score: 100 + 8 50 % Mastered Review: 2025-09-30 あなたに謝罪 しなければ いけません。 I owe you…" at bounding box center [506, 229] width 609 height 328
click at [533, 205] on button "Next" at bounding box center [539, 211] width 60 height 25
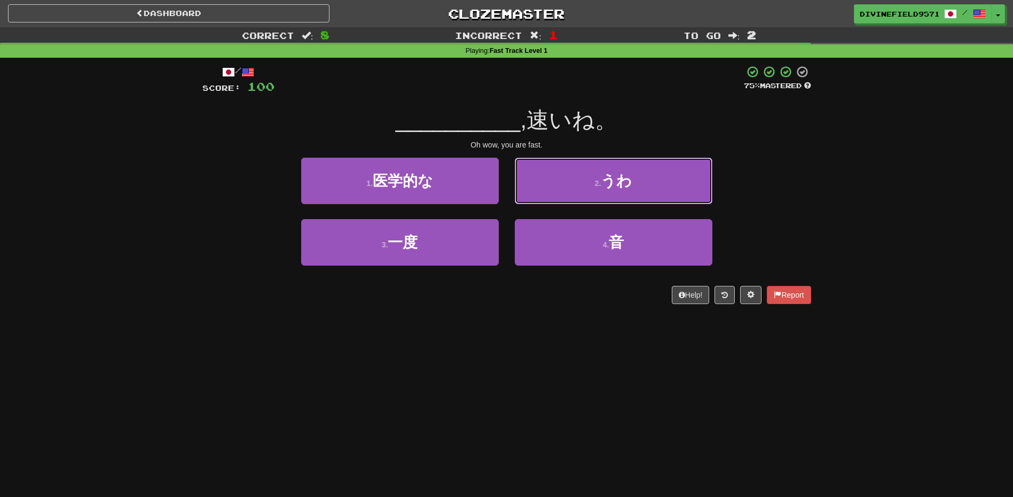
click at [575, 180] on button "2 . うわ" at bounding box center [614, 181] width 198 height 46
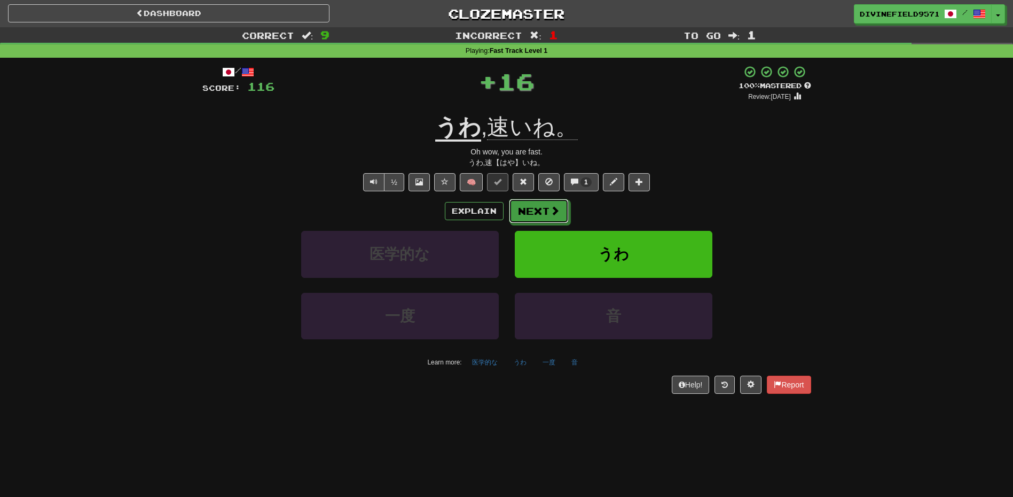
click at [550, 222] on button "Next" at bounding box center [539, 211] width 60 height 25
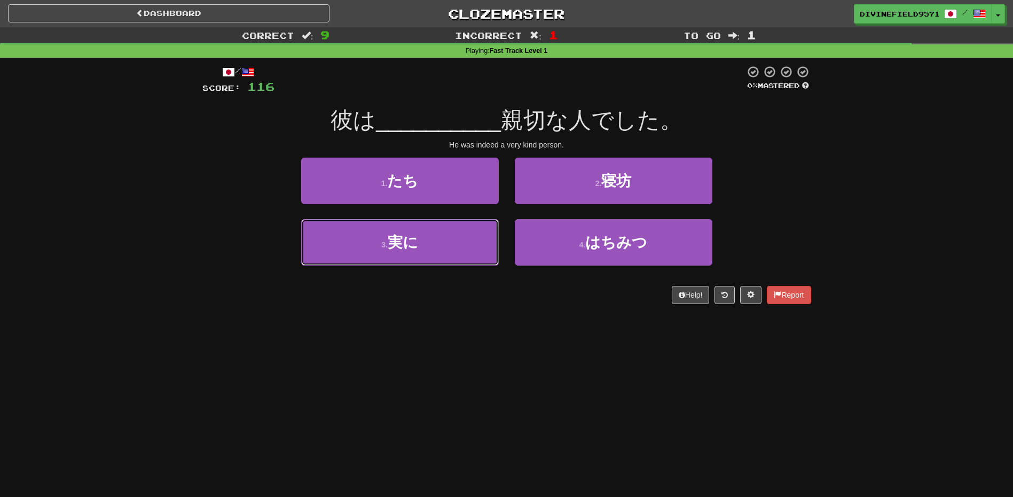
click at [445, 248] on button "3 . 実に" at bounding box center [400, 242] width 198 height 46
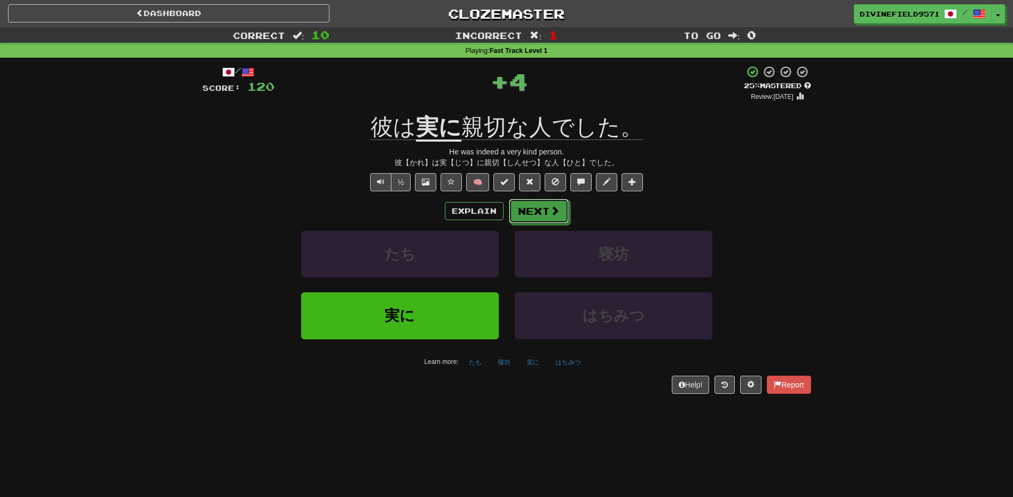
click at [545, 206] on button "Next" at bounding box center [539, 211] width 60 height 25
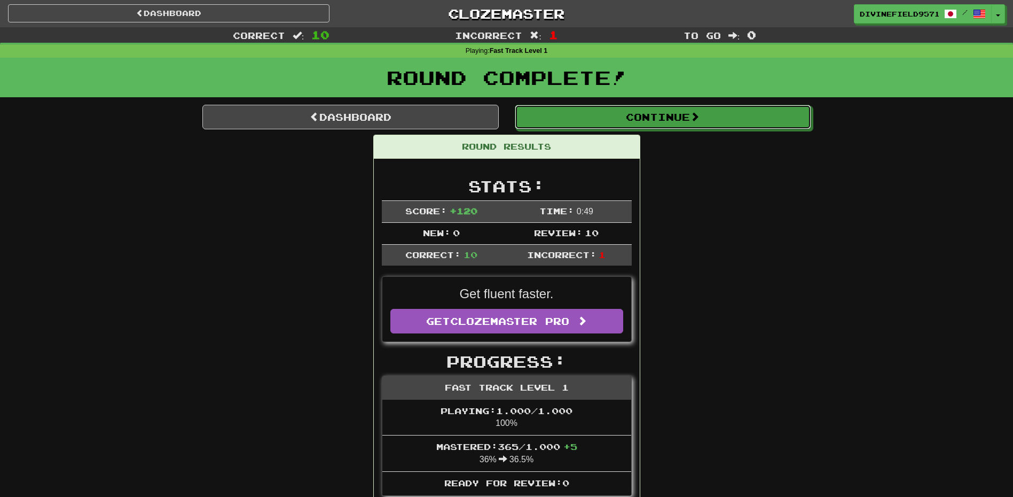
click at [567, 118] on button "Continue" at bounding box center [663, 117] width 296 height 25
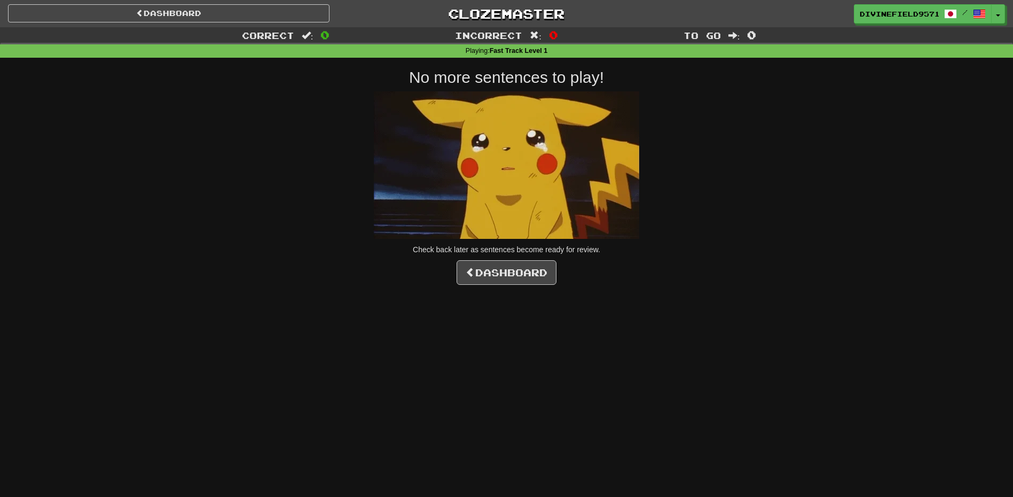
click at [486, 293] on div "Dashboard Clozemaster DivineField9571 / Toggle Dropdown Dashboard Leaderboard A…" at bounding box center [506, 248] width 1013 height 497
click at [484, 260] on div "No more sentences to play! Check back later as sentences become ready for revie…" at bounding box center [506, 176] width 609 height 216
click at [484, 265] on link "Dashboard" at bounding box center [507, 272] width 100 height 25
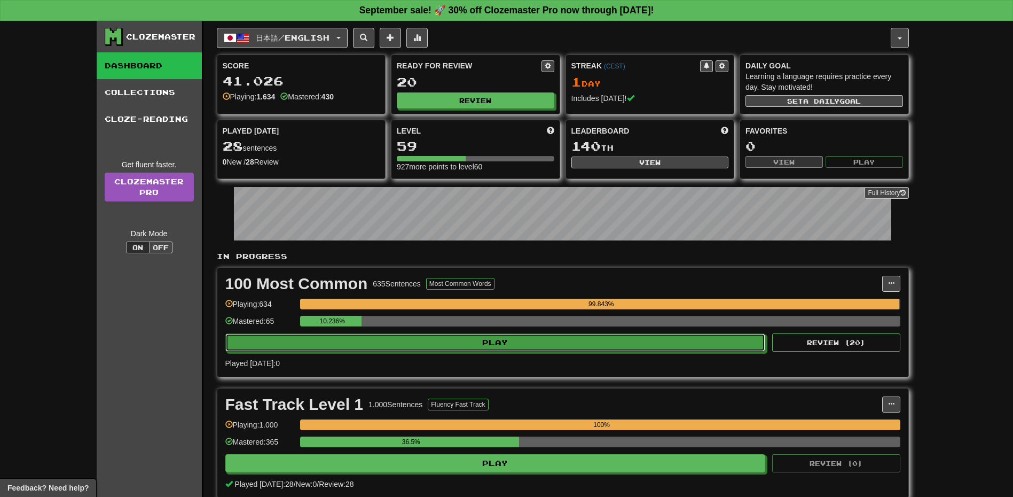
click at [474, 347] on button "Play" at bounding box center [495, 342] width 540 height 18
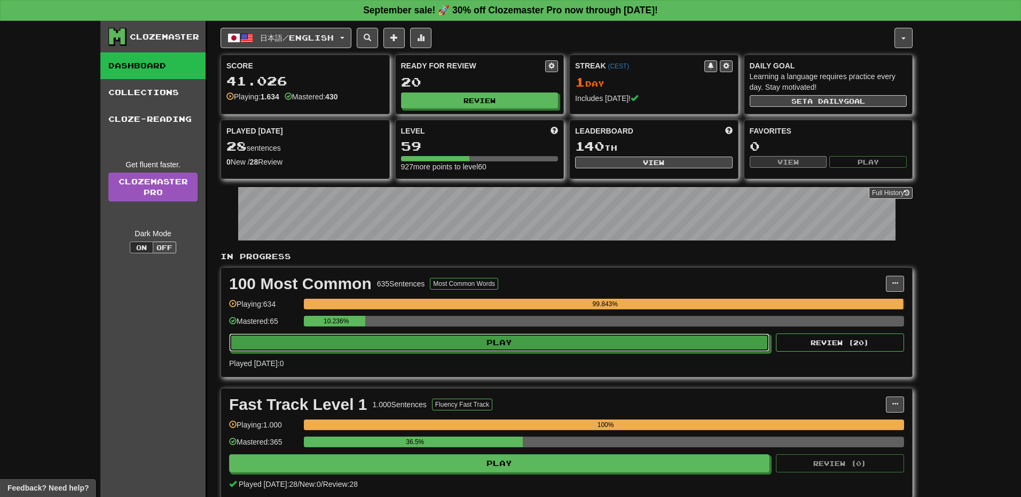
select select "**"
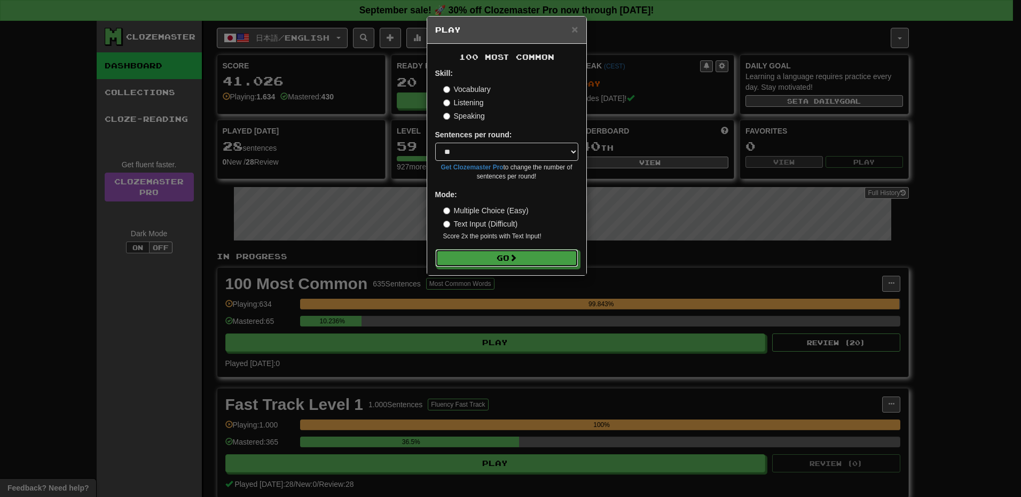
click at [477, 261] on button "Go" at bounding box center [506, 258] width 143 height 18
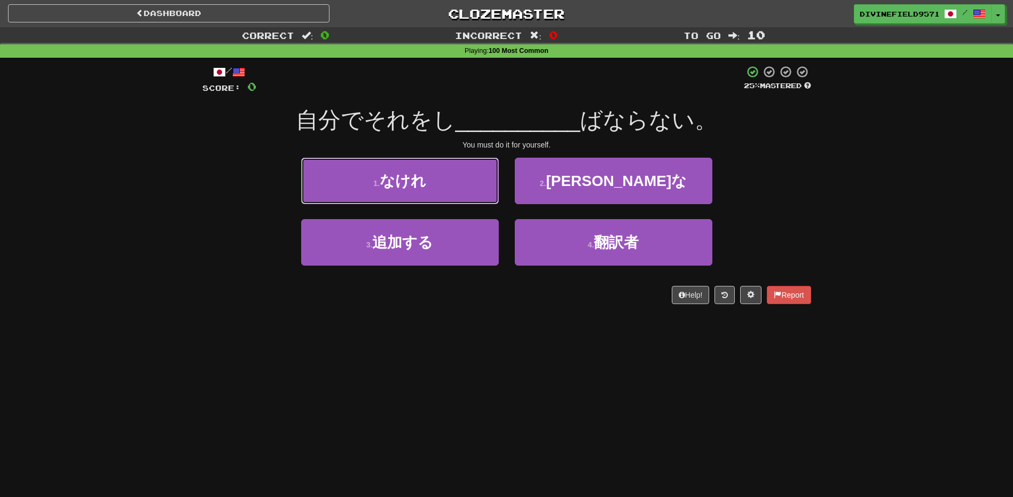
click at [450, 197] on button "1 . なけれ" at bounding box center [400, 181] width 198 height 46
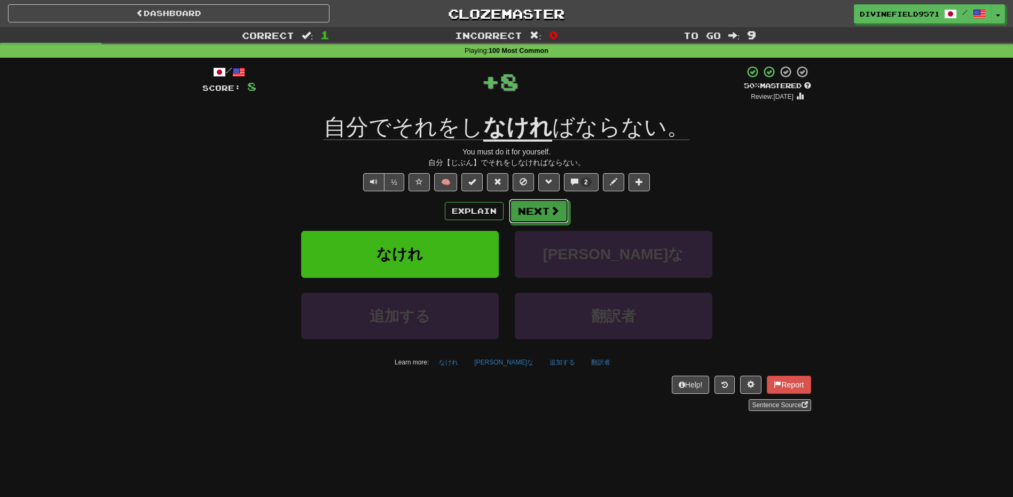
click at [531, 207] on button "Next" at bounding box center [539, 211] width 60 height 25
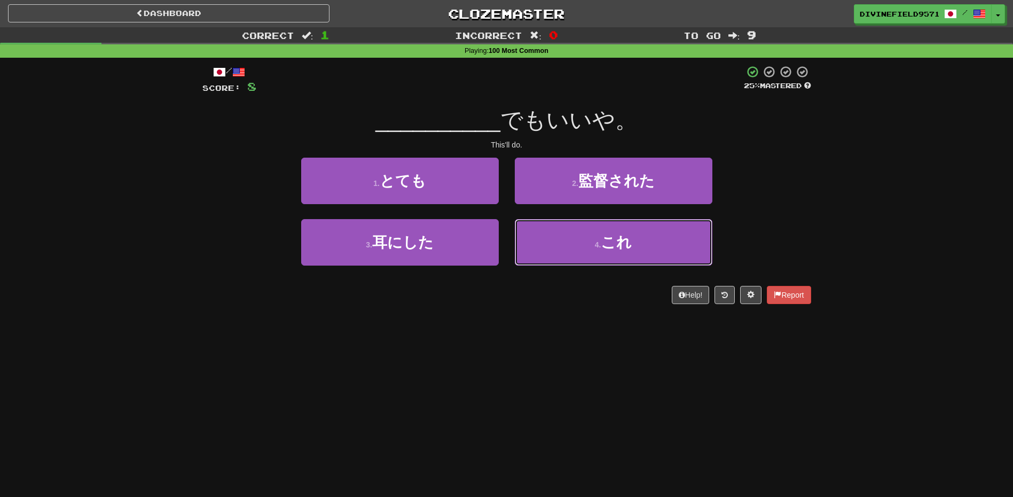
click at [537, 235] on button "4 . これ" at bounding box center [614, 242] width 198 height 46
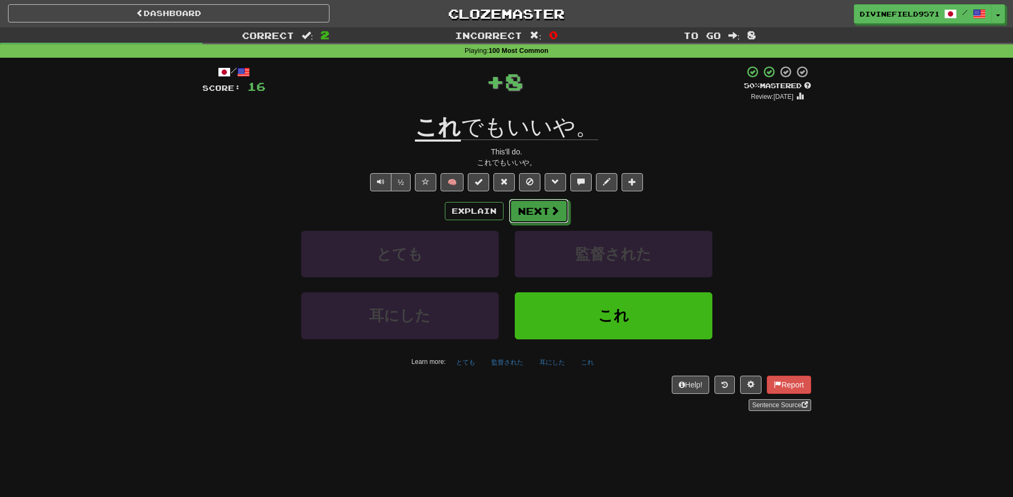
click at [533, 209] on button "Next" at bounding box center [539, 211] width 60 height 25
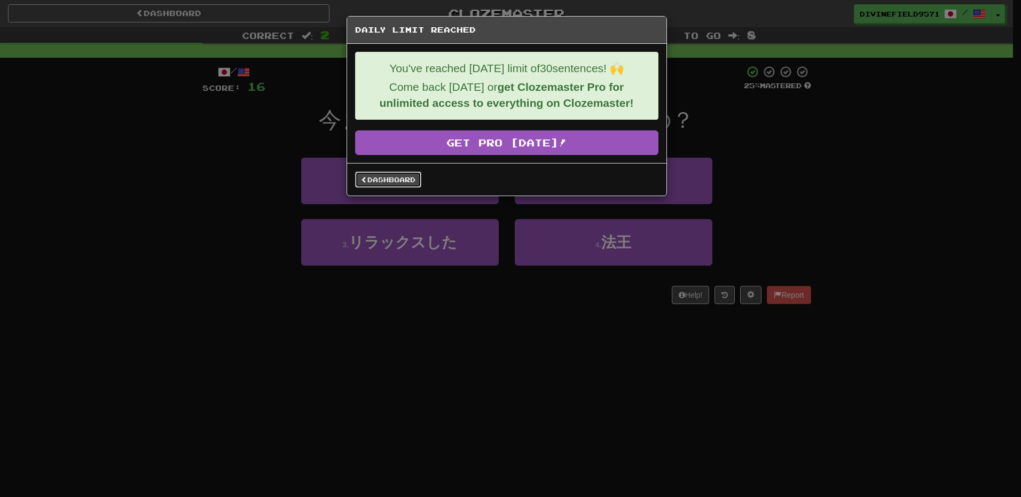
click at [372, 184] on link "Dashboard" at bounding box center [388, 179] width 66 height 16
